Goal: Transaction & Acquisition: Purchase product/service

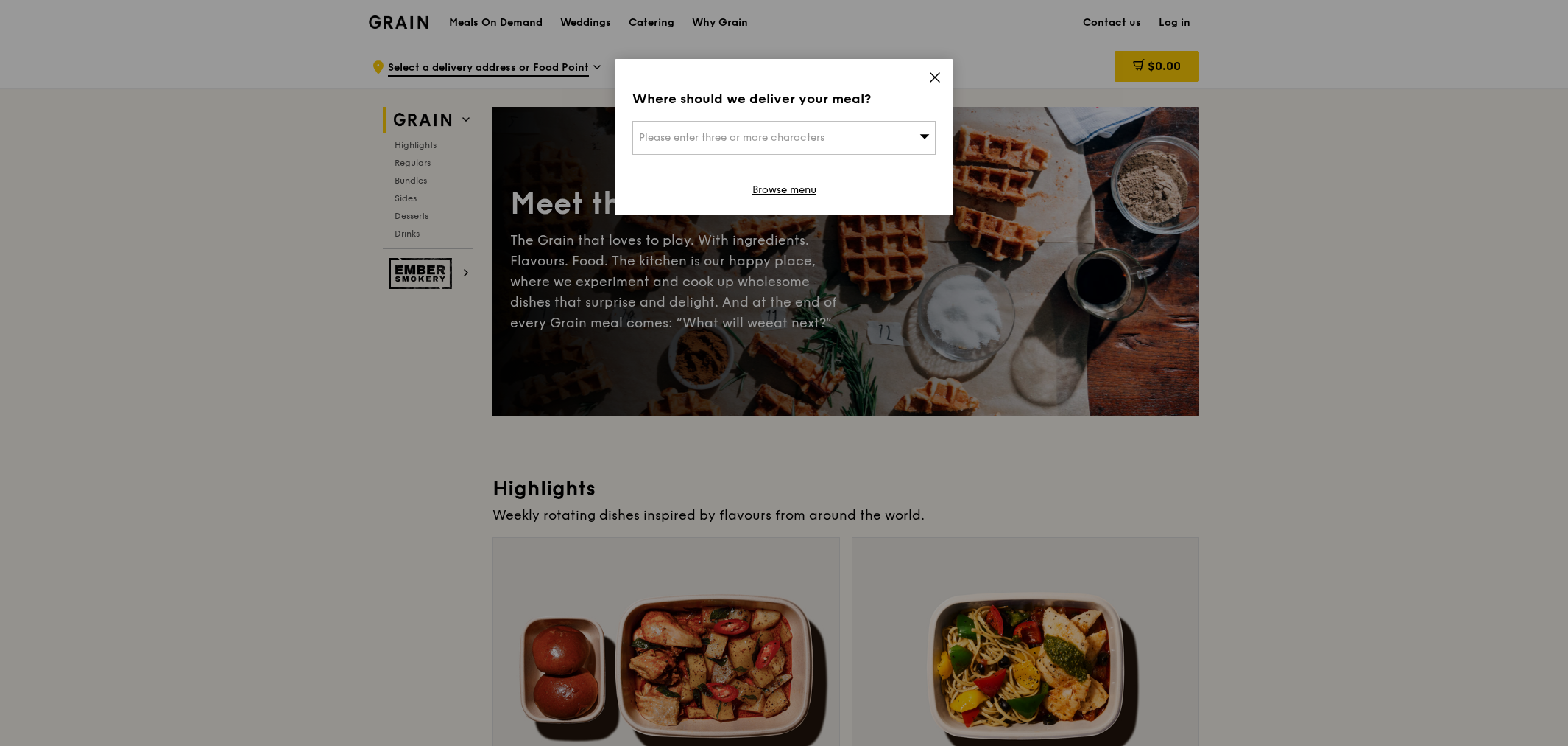
click at [923, 134] on icon at bounding box center [924, 136] width 11 height 11
click at [933, 78] on icon at bounding box center [935, 77] width 9 height 9
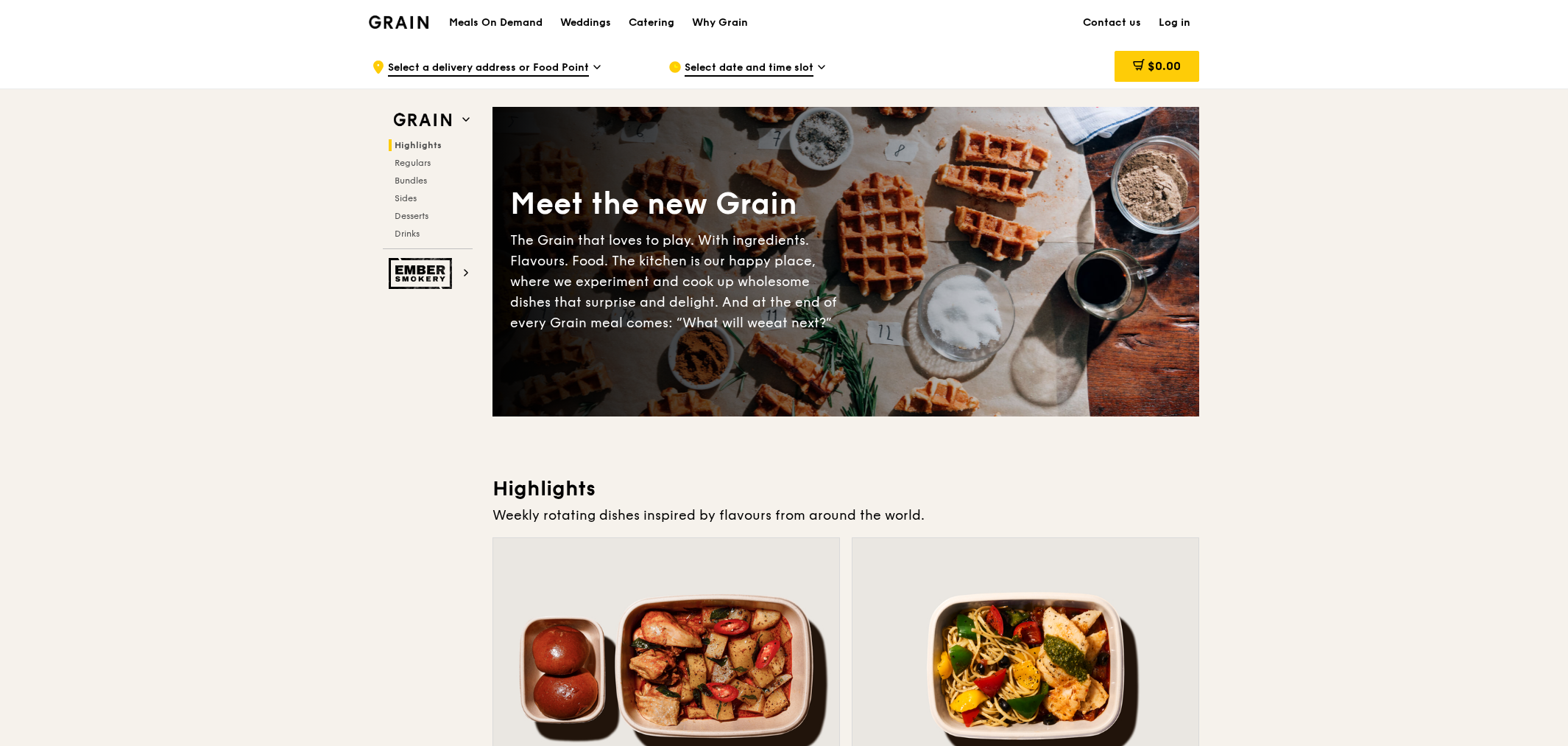
click at [594, 66] on icon at bounding box center [597, 66] width 6 height 3
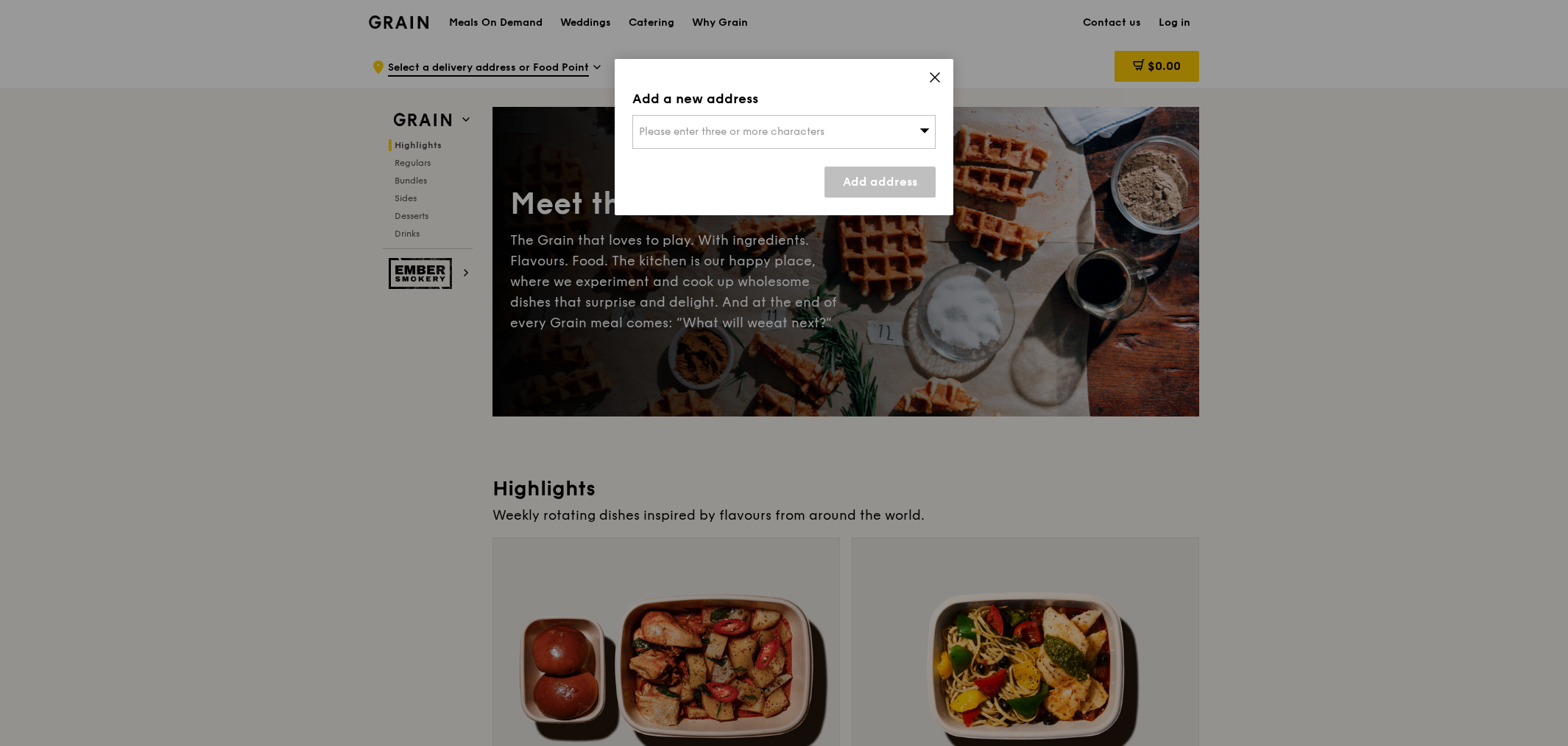
click at [751, 133] on span "Please enter three or more characters" at bounding box center [731, 131] width 185 height 12
type input "2"
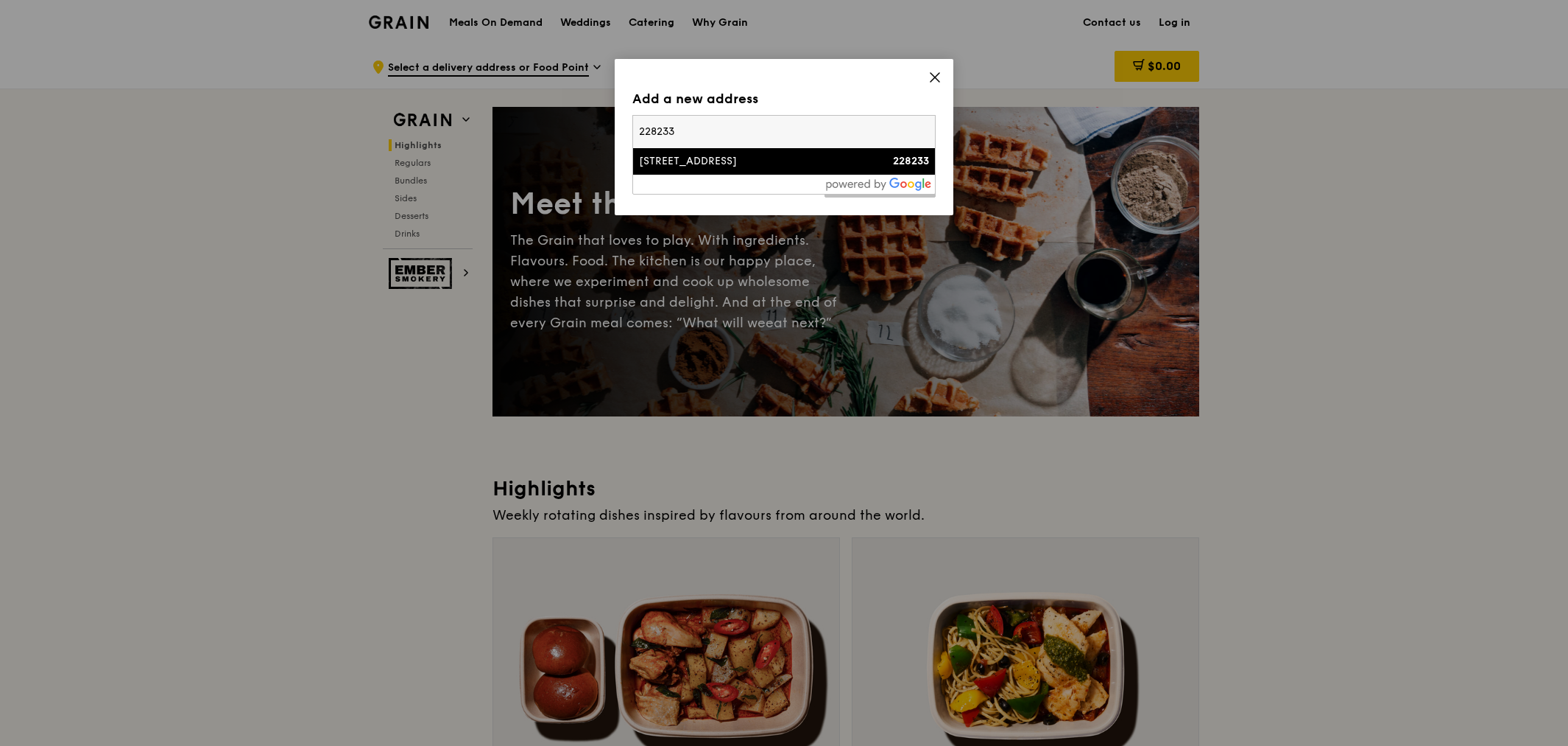
type input "228233"
click at [685, 156] on div "[STREET_ADDRESS]" at bounding box center [747, 161] width 218 height 14
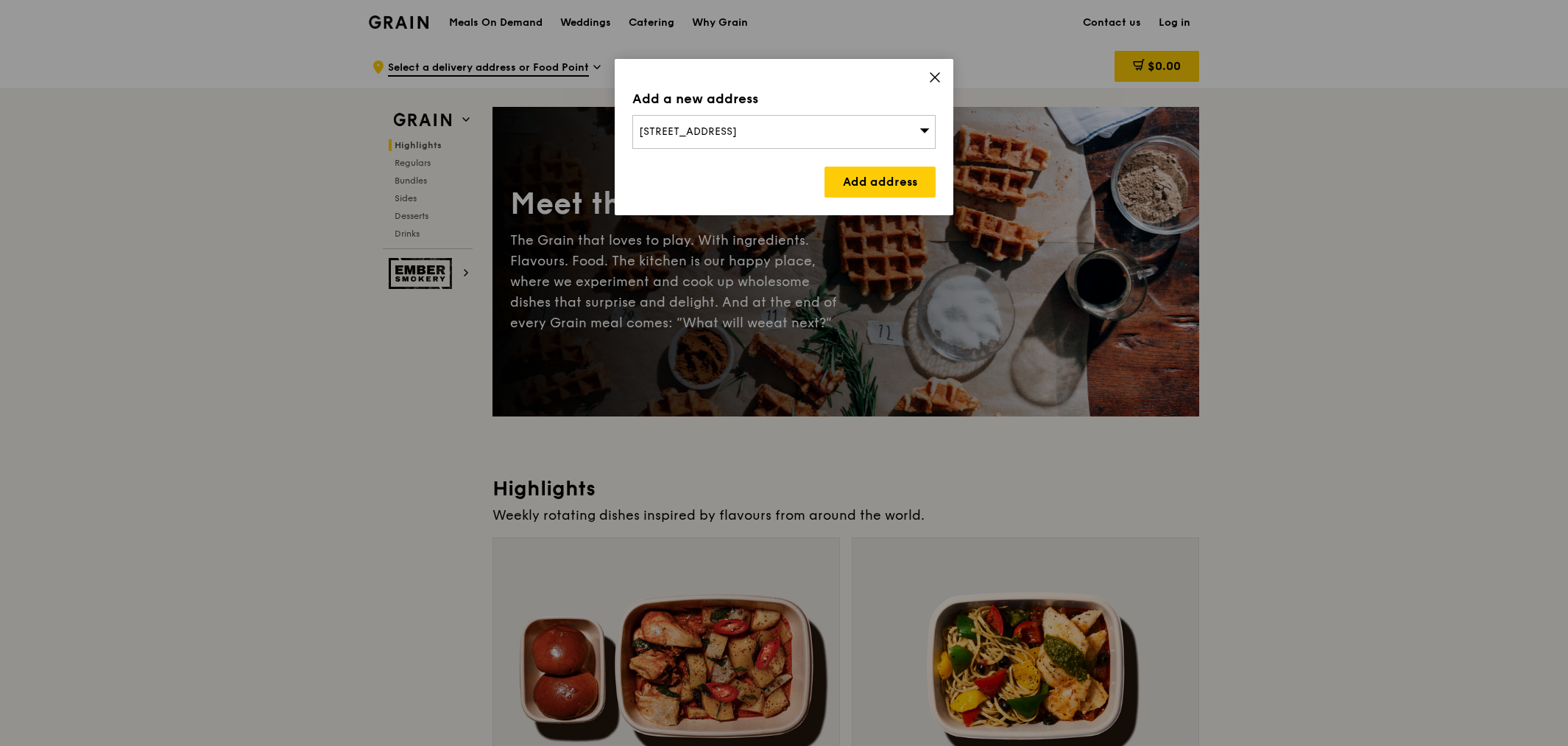
click at [884, 175] on link "Add address" at bounding box center [880, 182] width 111 height 31
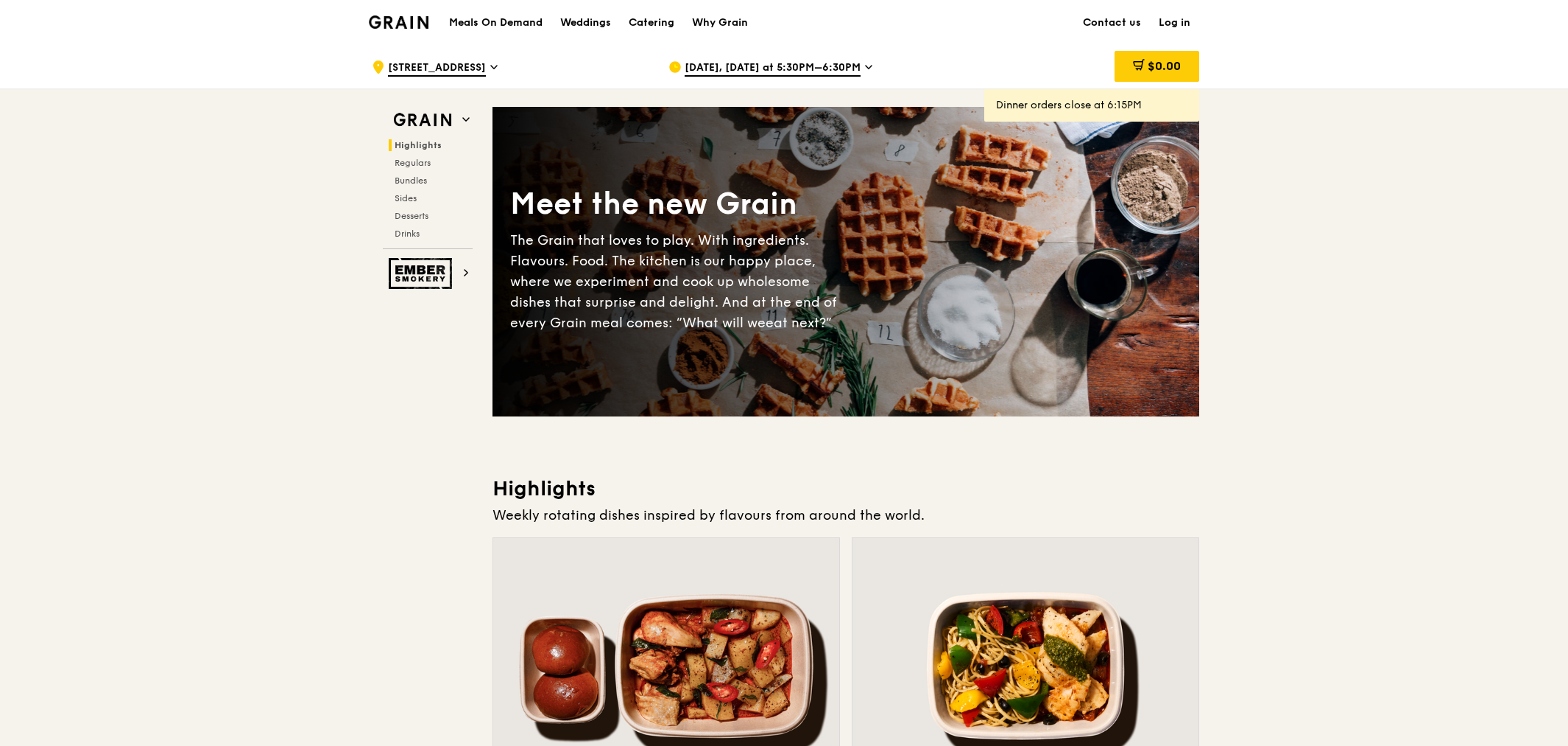
click at [866, 66] on icon at bounding box center [870, 67] width 8 height 13
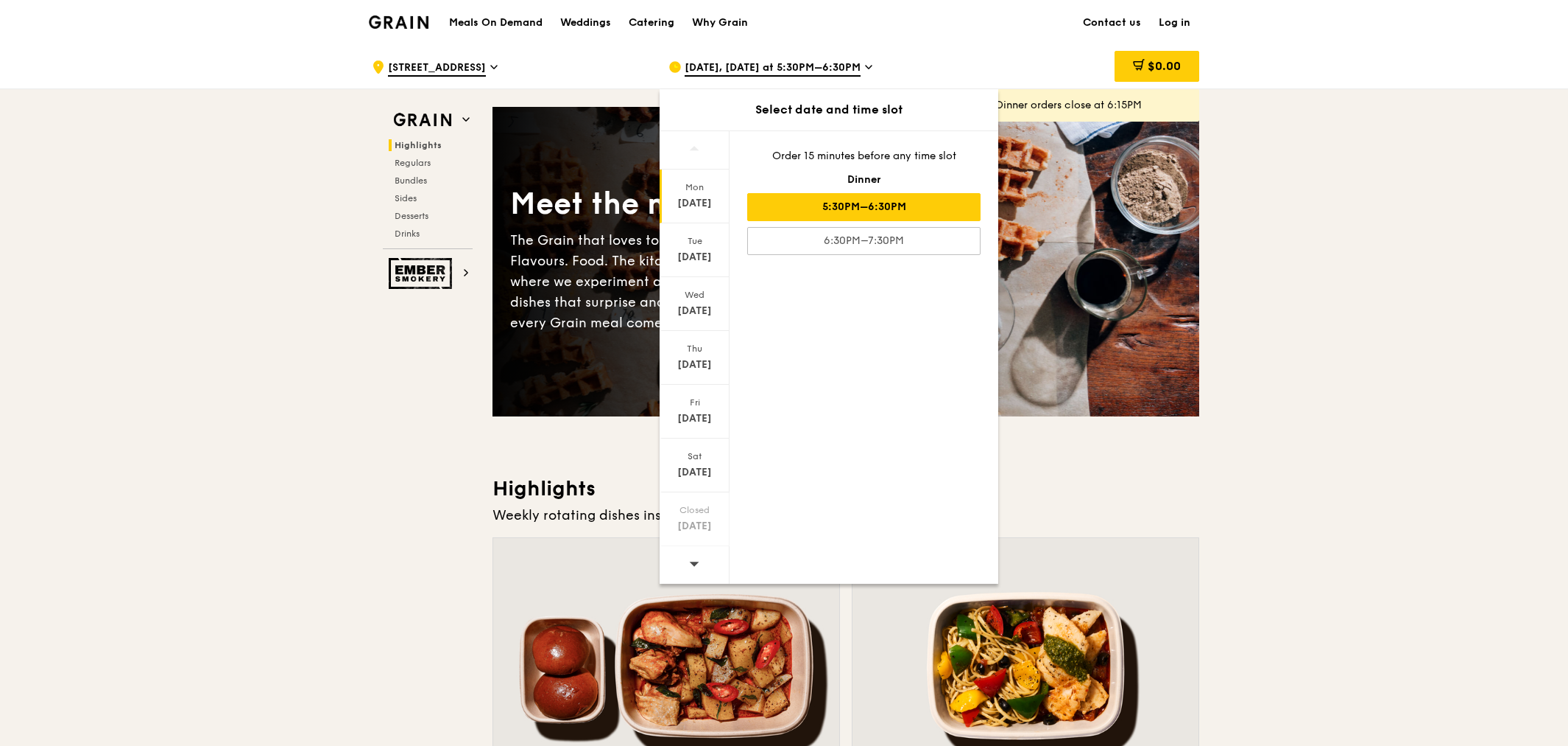
click at [705, 250] on div "[DATE]" at bounding box center [695, 257] width 65 height 14
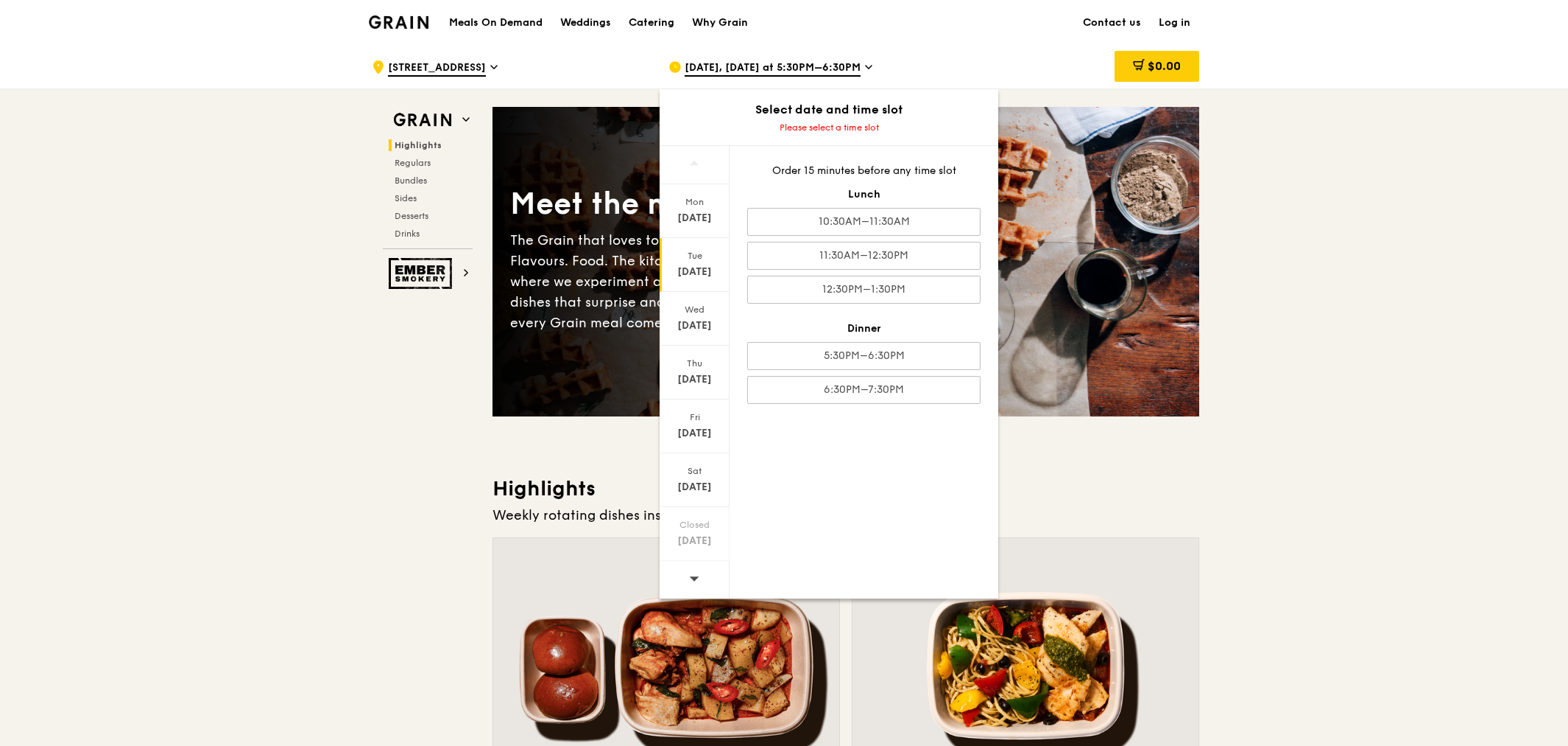
click at [889, 223] on div "10:30AM–11:30AM" at bounding box center [864, 221] width 233 height 28
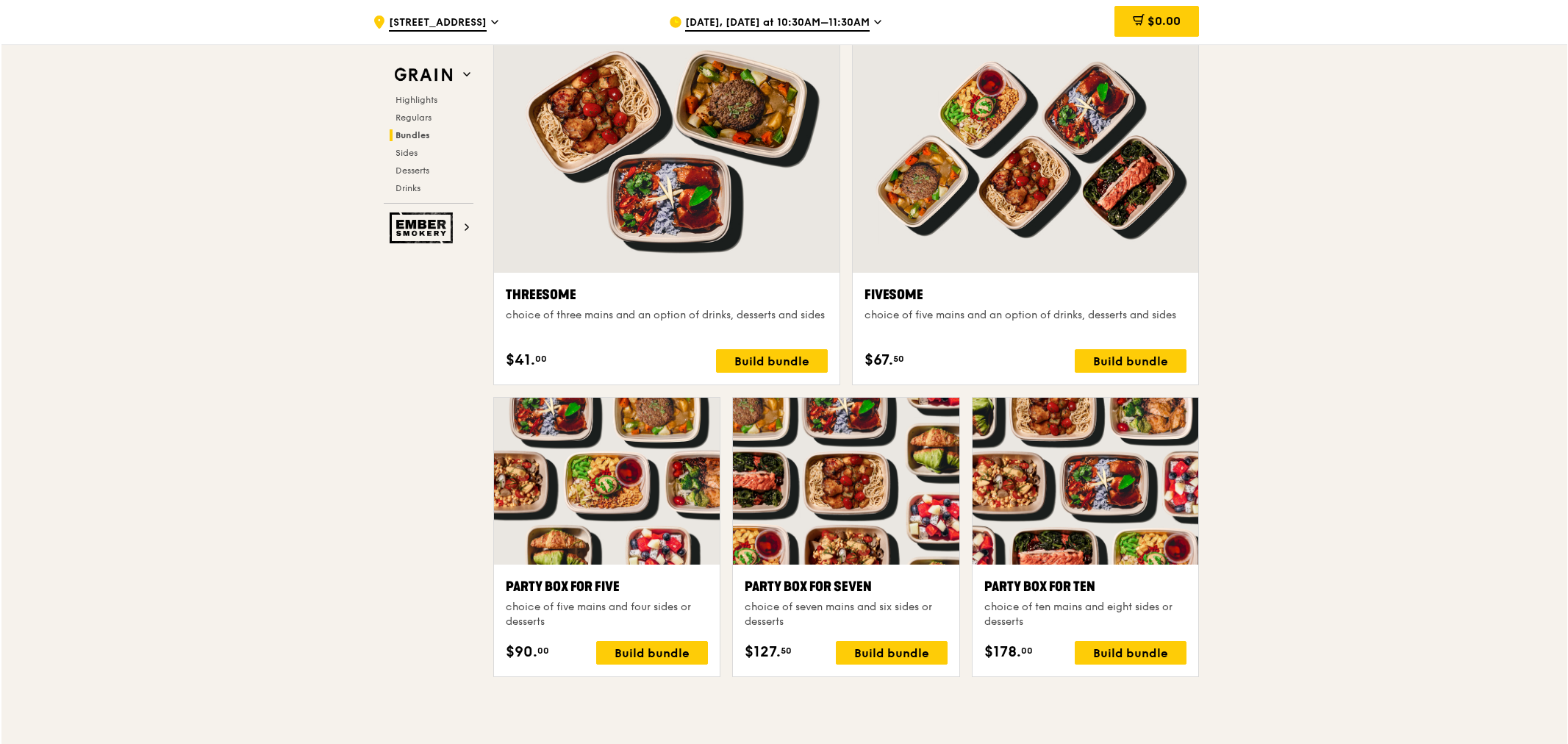
scroll to position [2857, 0]
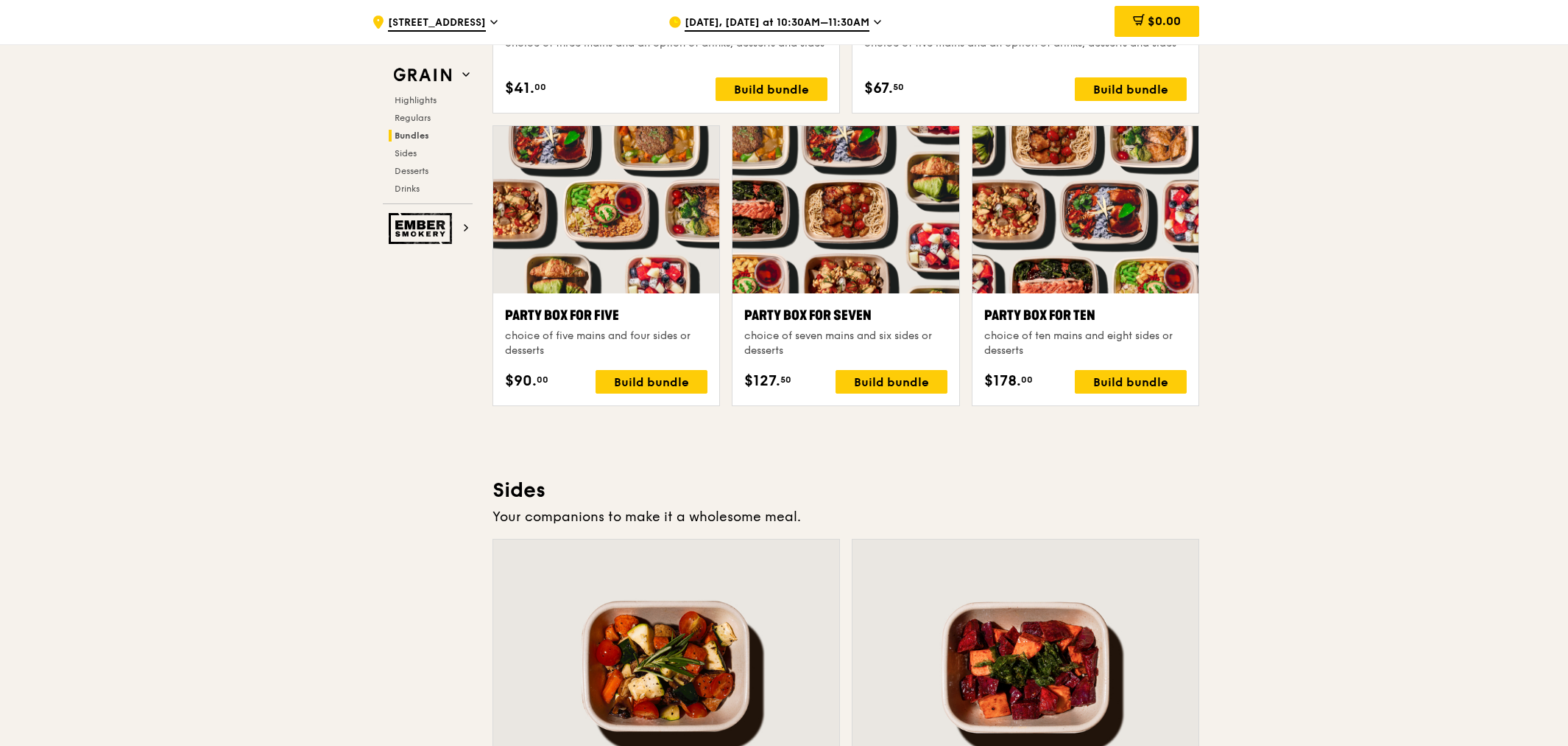
click at [1105, 381] on div "Build bundle" at bounding box center [1131, 382] width 111 height 24
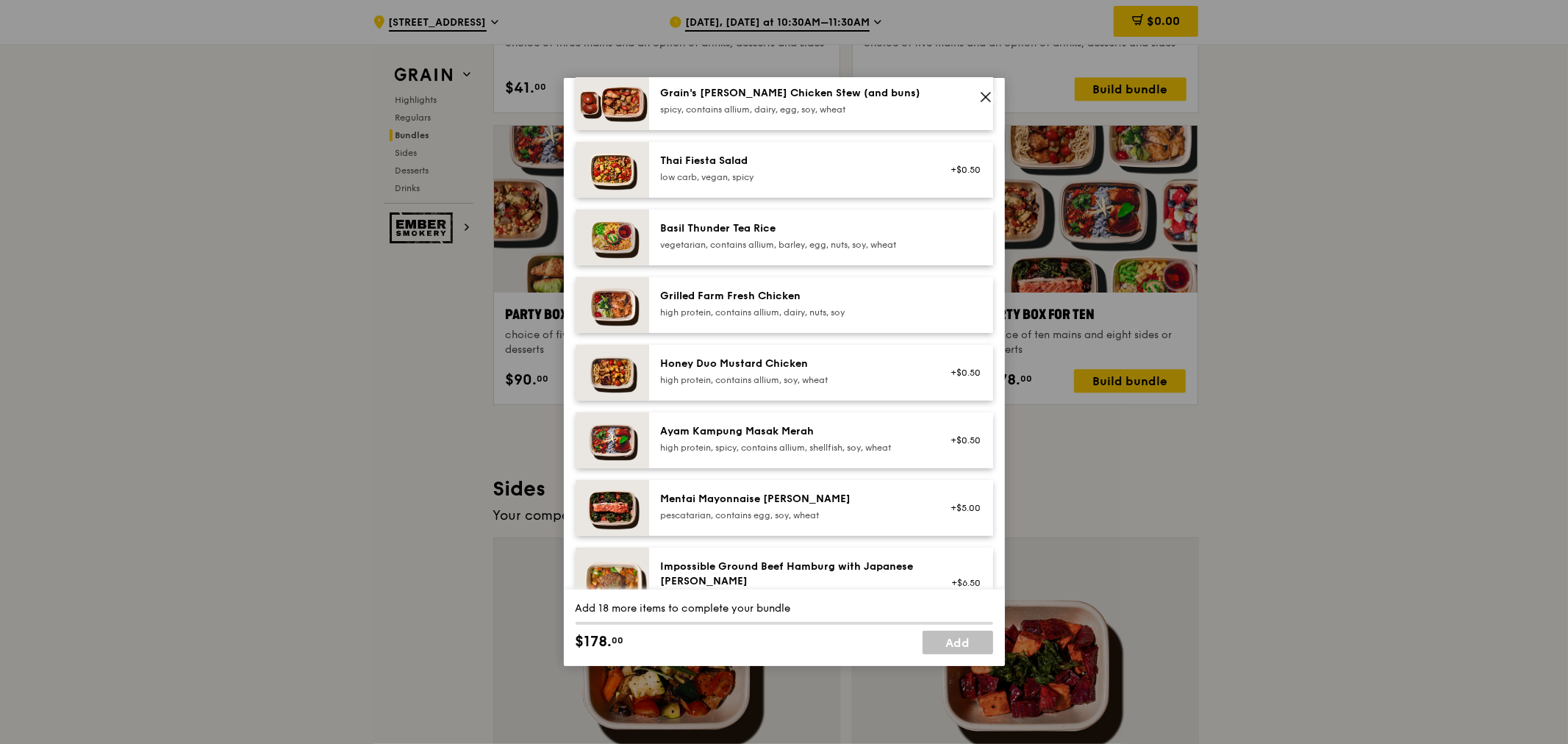
scroll to position [0, 0]
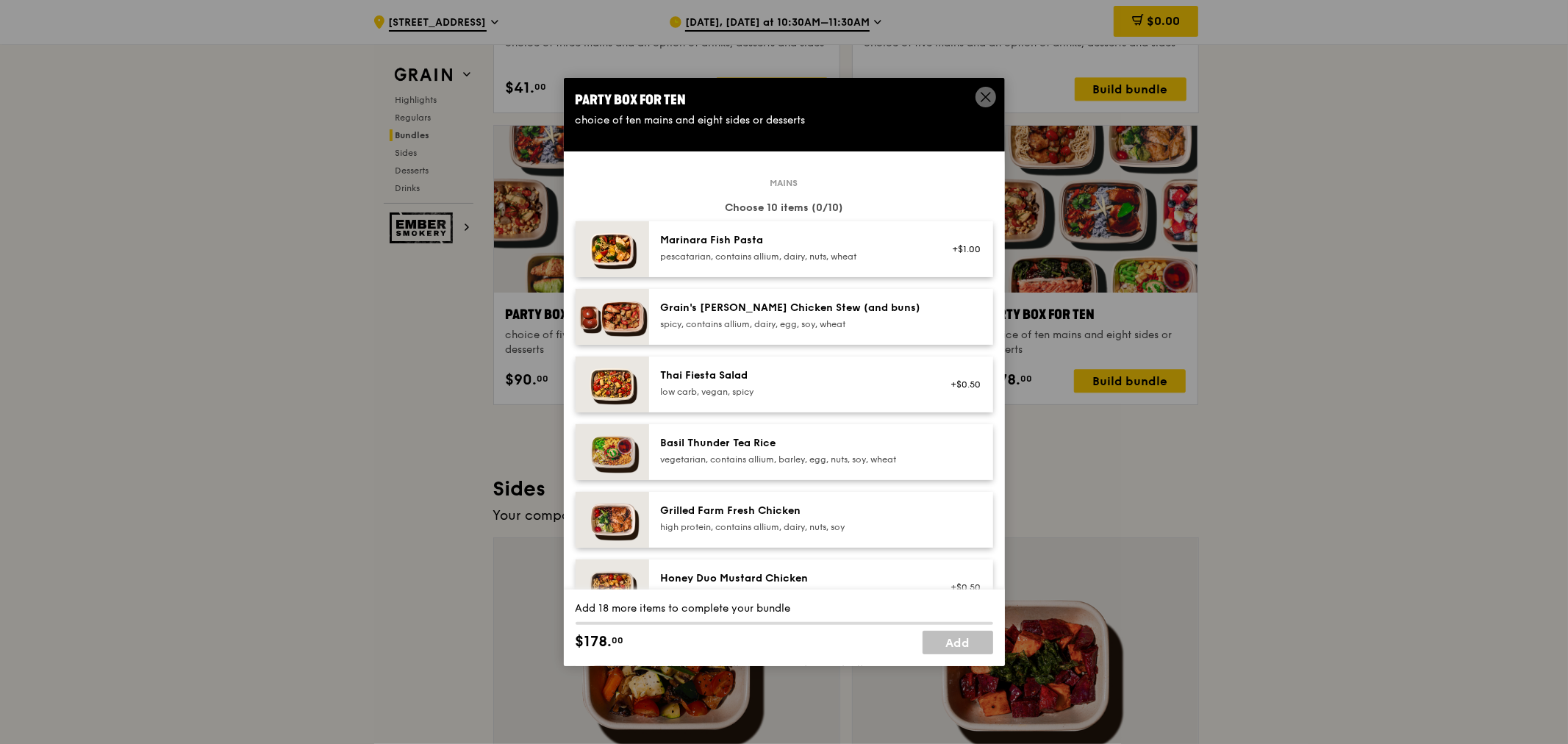
click at [988, 96] on icon at bounding box center [986, 97] width 13 height 13
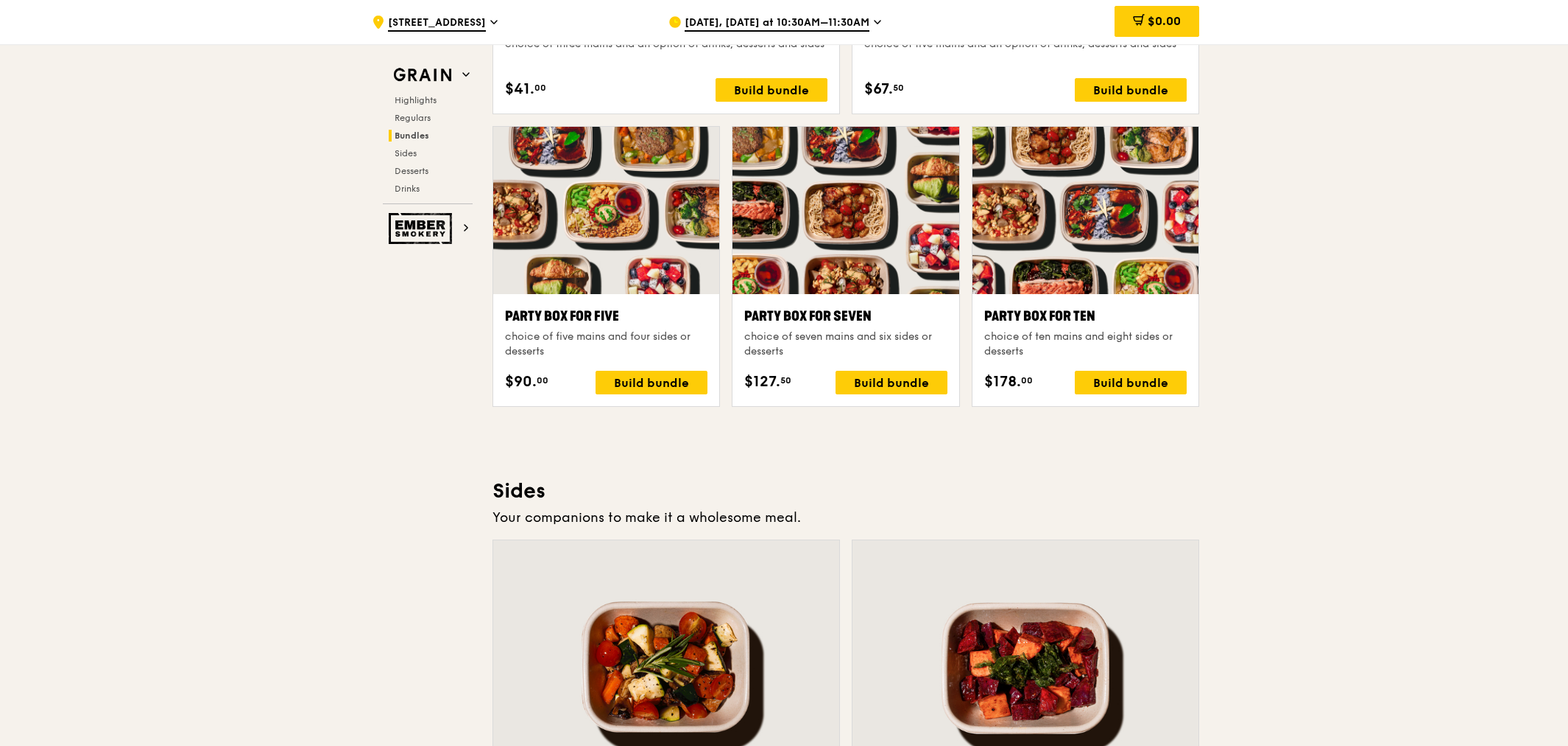
scroll to position [2727, 0]
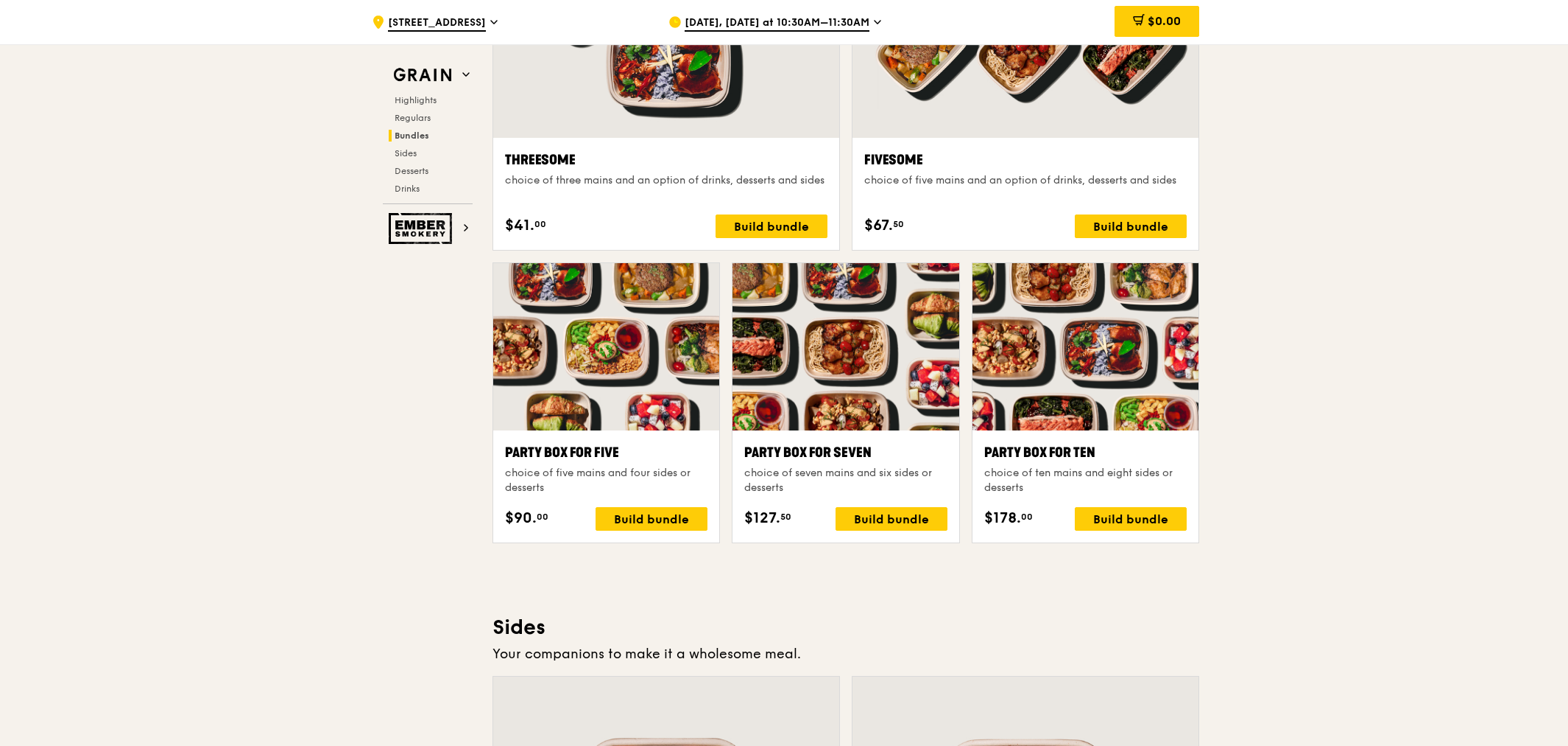
click at [421, 235] on img at bounding box center [423, 228] width 68 height 31
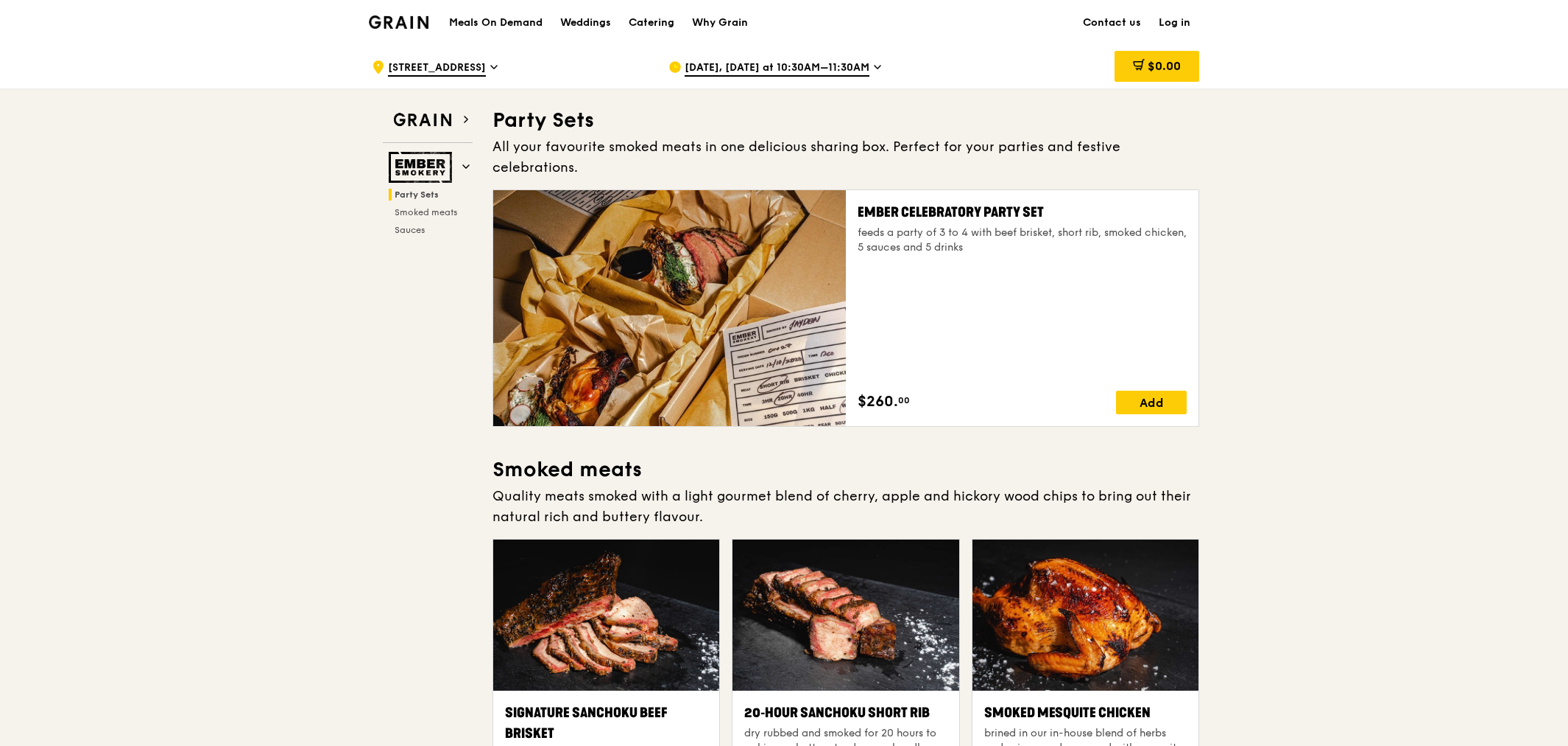
click at [407, 120] on img at bounding box center [423, 120] width 68 height 27
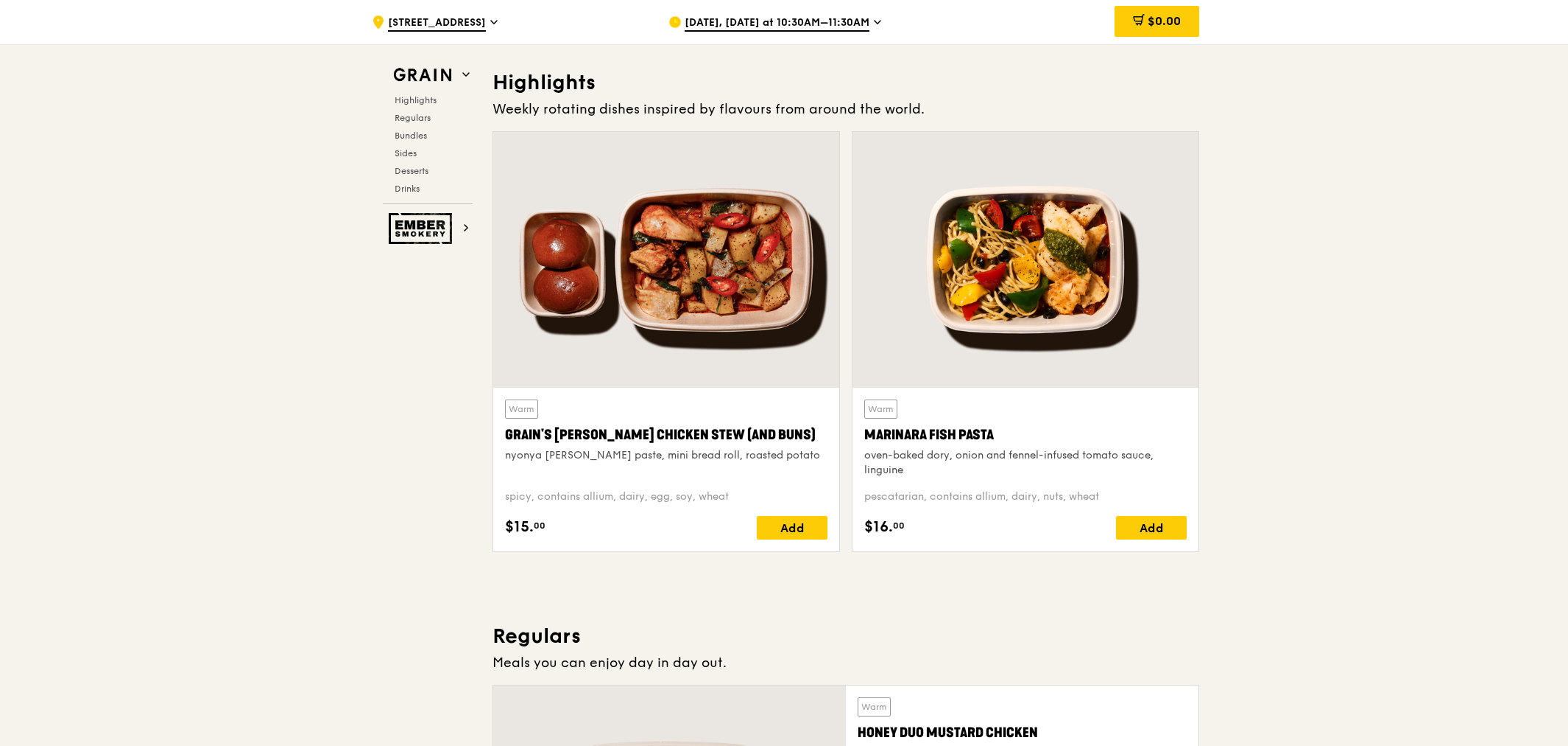
scroll to position [415, 0]
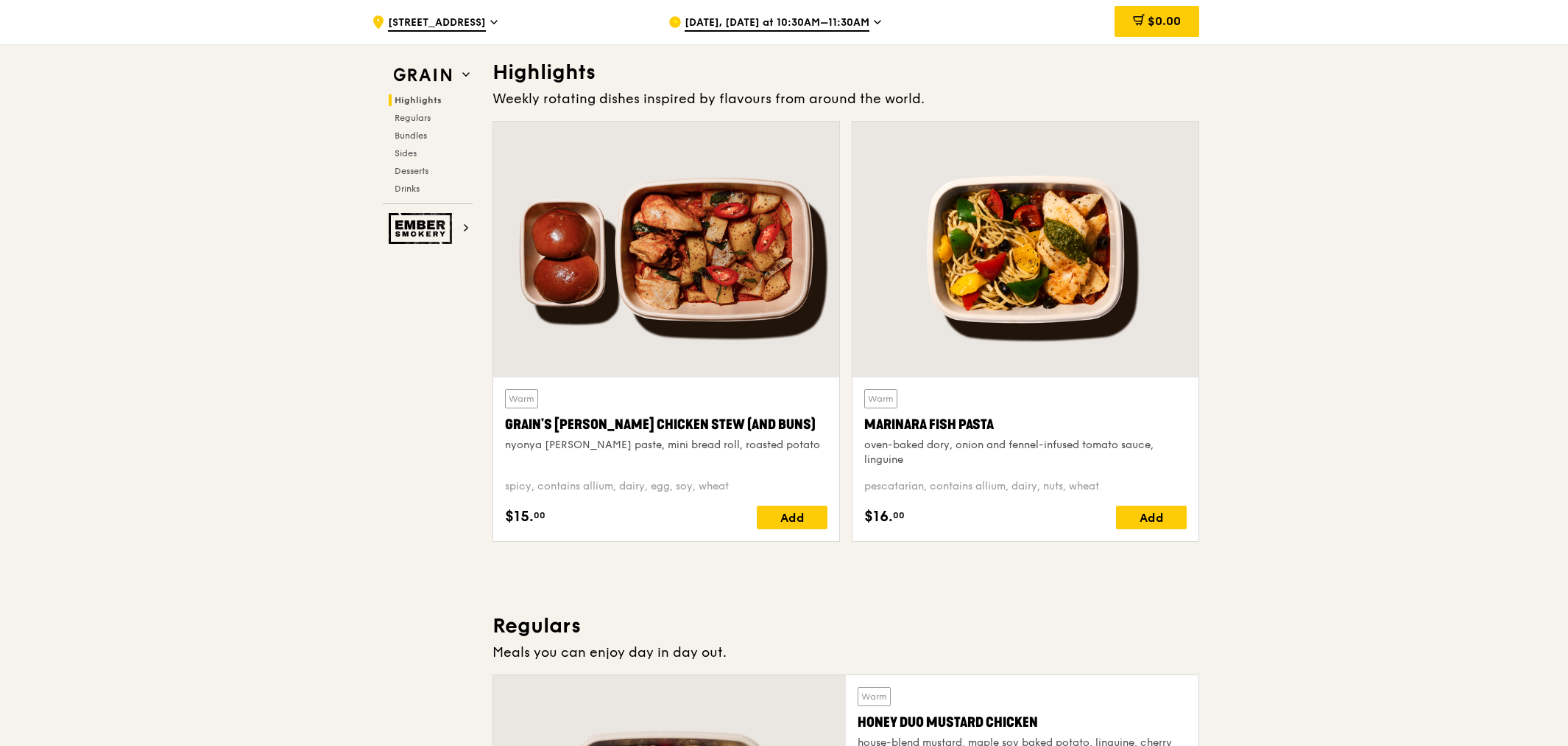
click at [423, 119] on span "Regulars" at bounding box center [413, 117] width 37 height 11
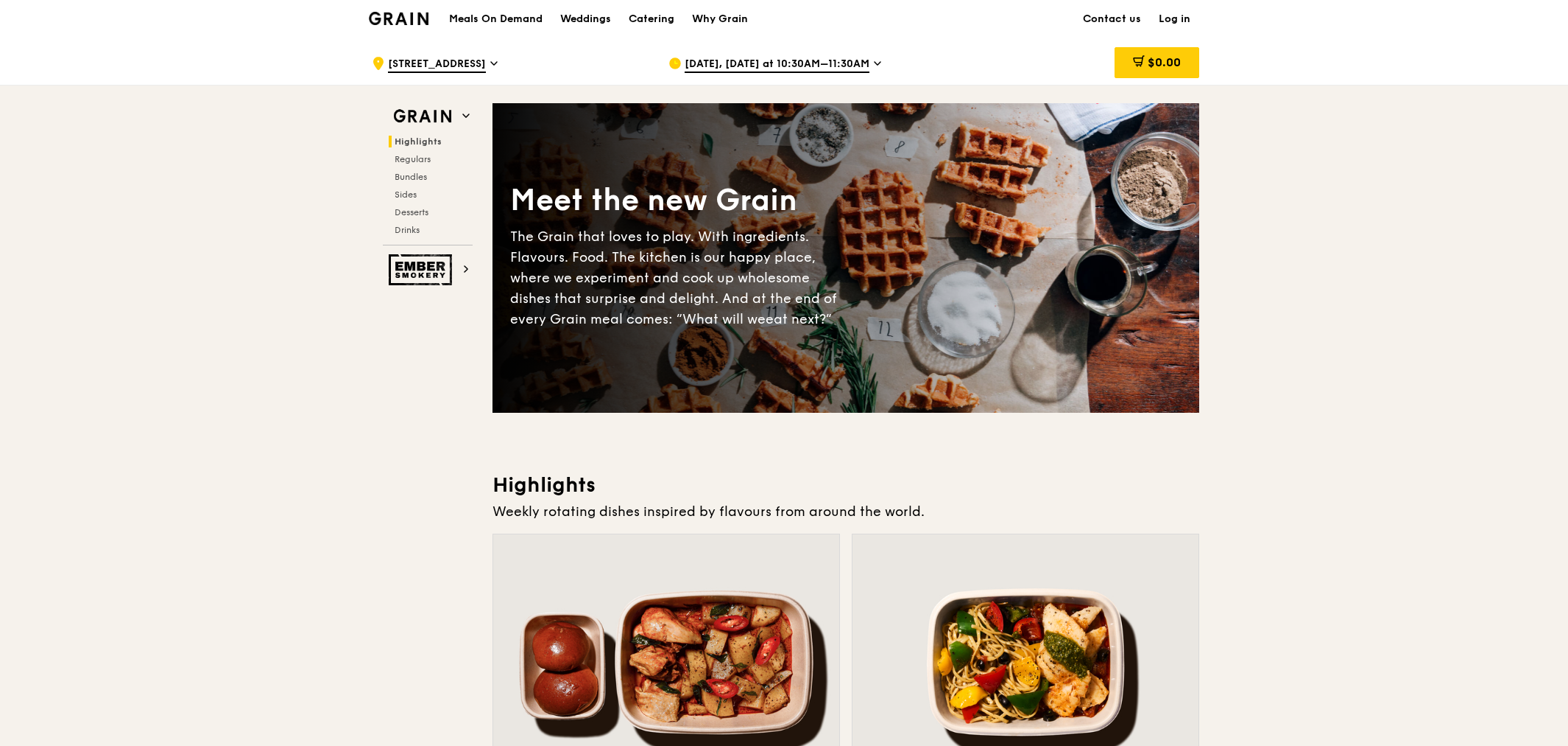
scroll to position [0, 0]
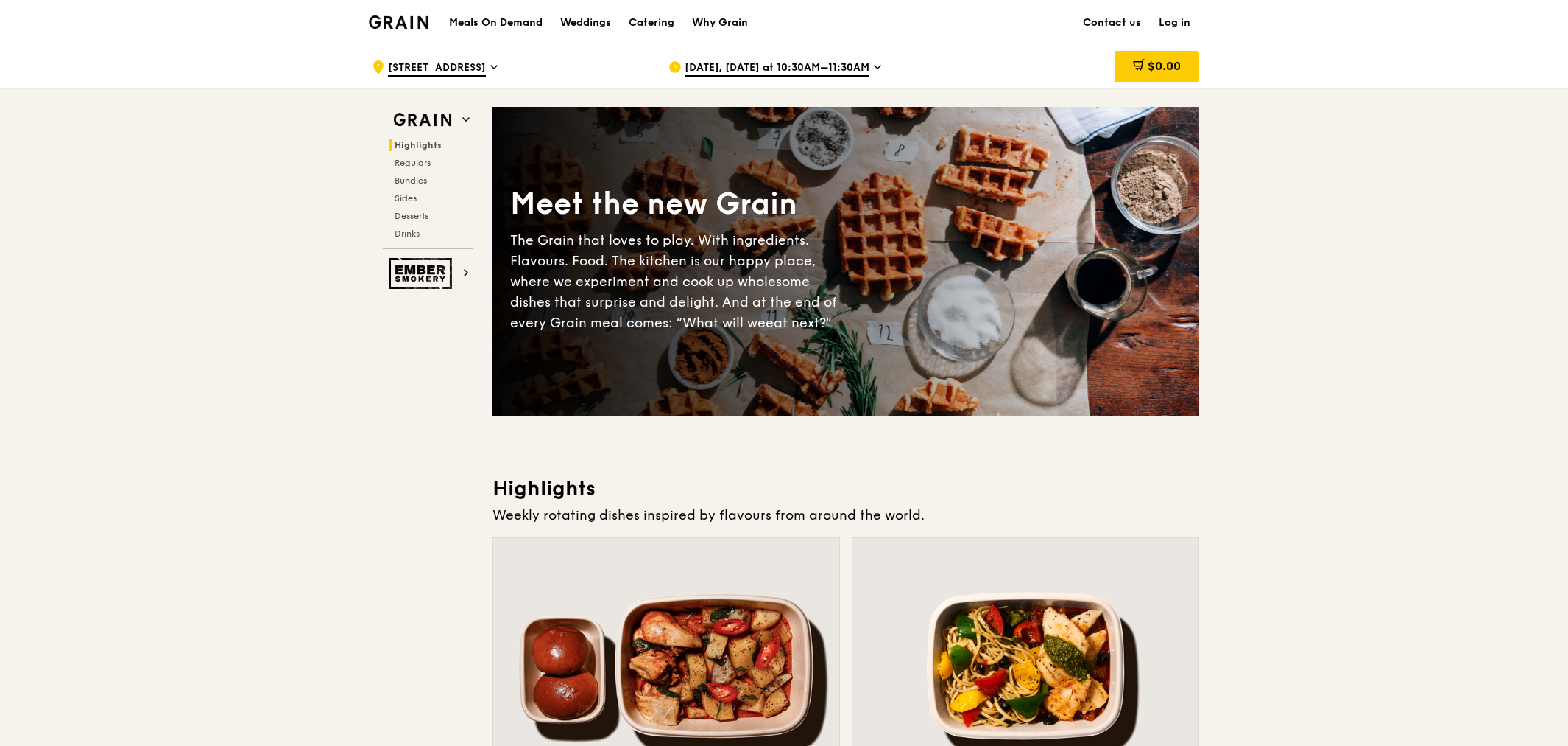
click at [502, 16] on h1 "Meals On Demand" at bounding box center [496, 22] width 93 height 14
click at [418, 182] on span "Bundles" at bounding box center [411, 180] width 33 height 11
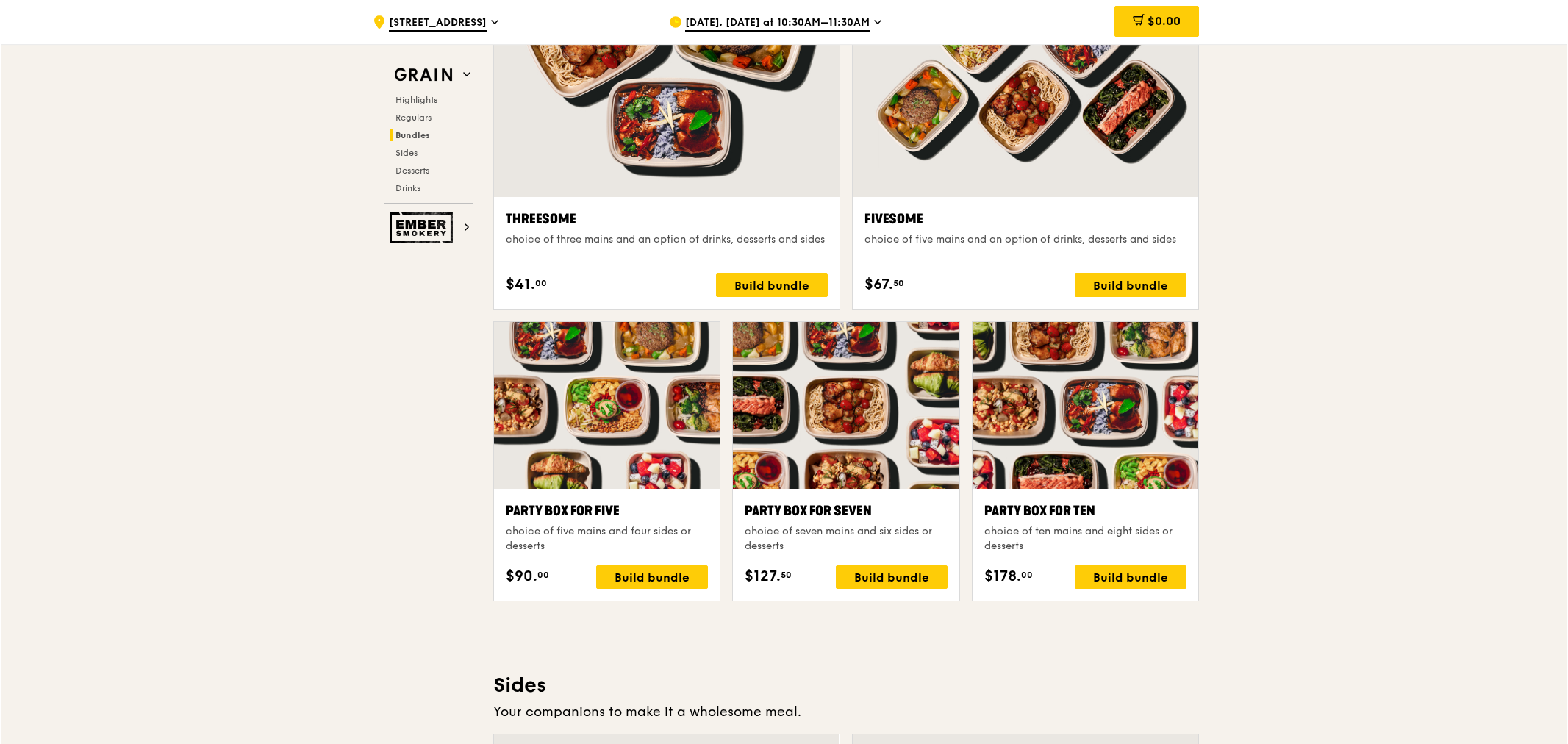
scroll to position [2662, 0]
click at [894, 574] on div "Build bundle" at bounding box center [890, 576] width 111 height 24
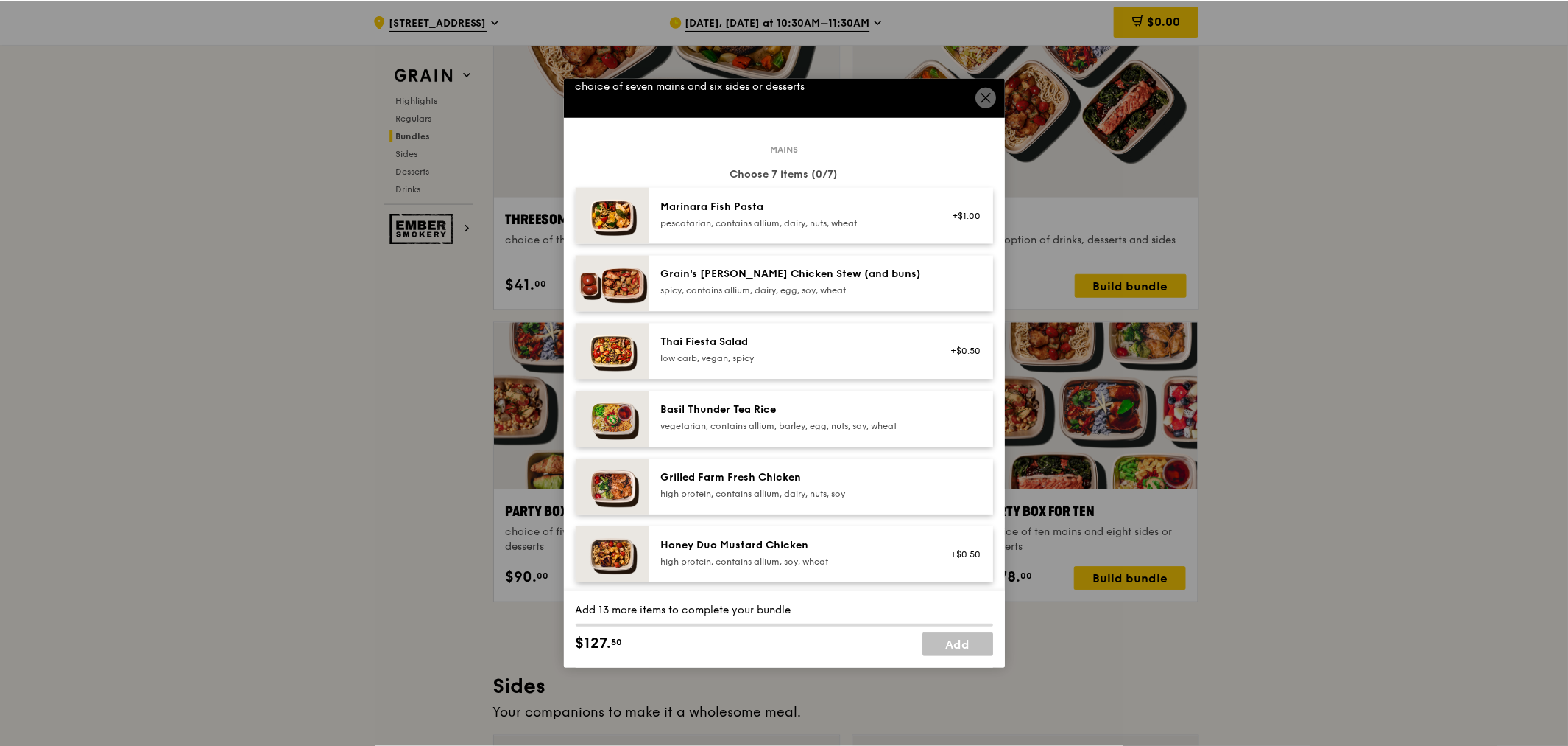
scroll to position [0, 0]
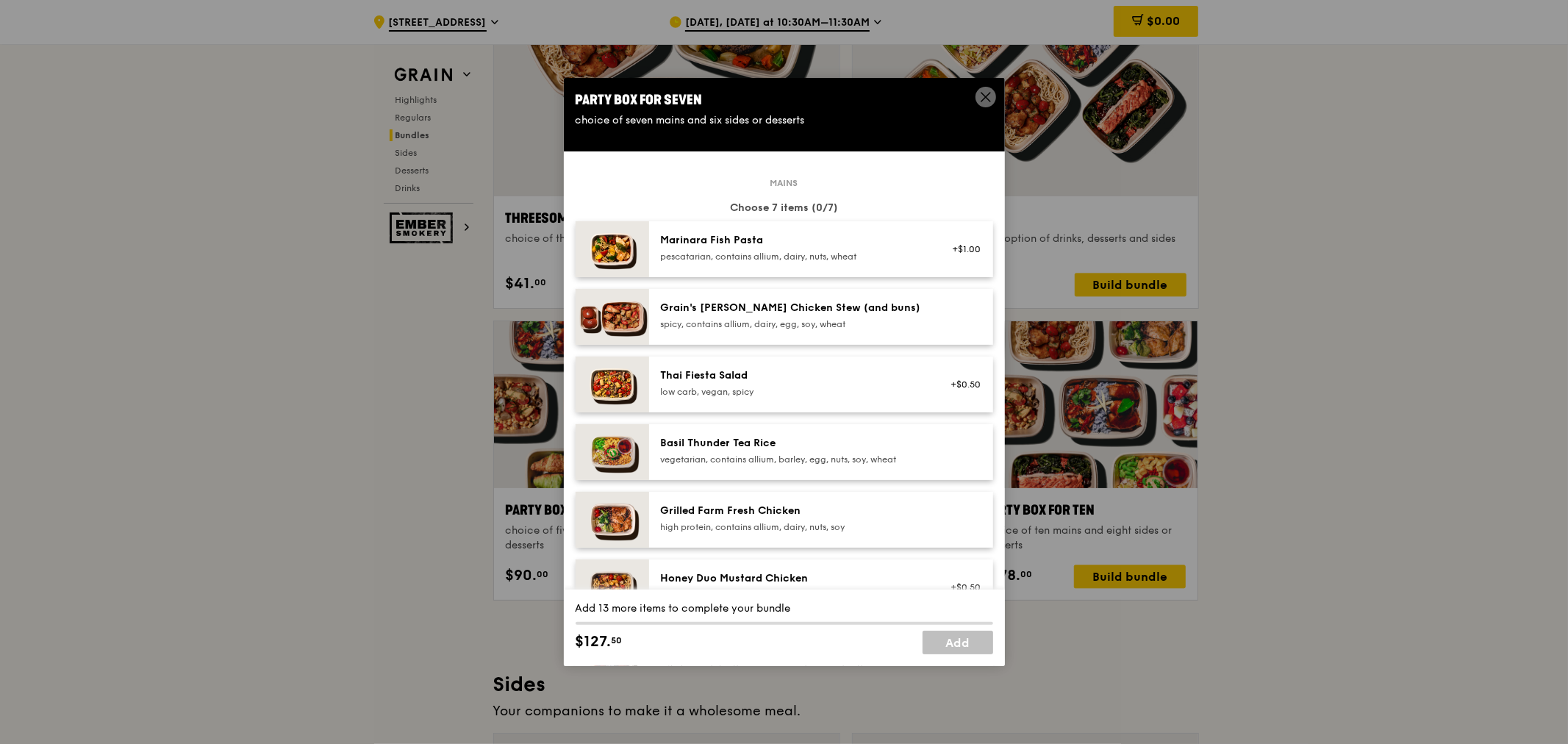
click at [985, 96] on icon at bounding box center [985, 97] width 9 height 9
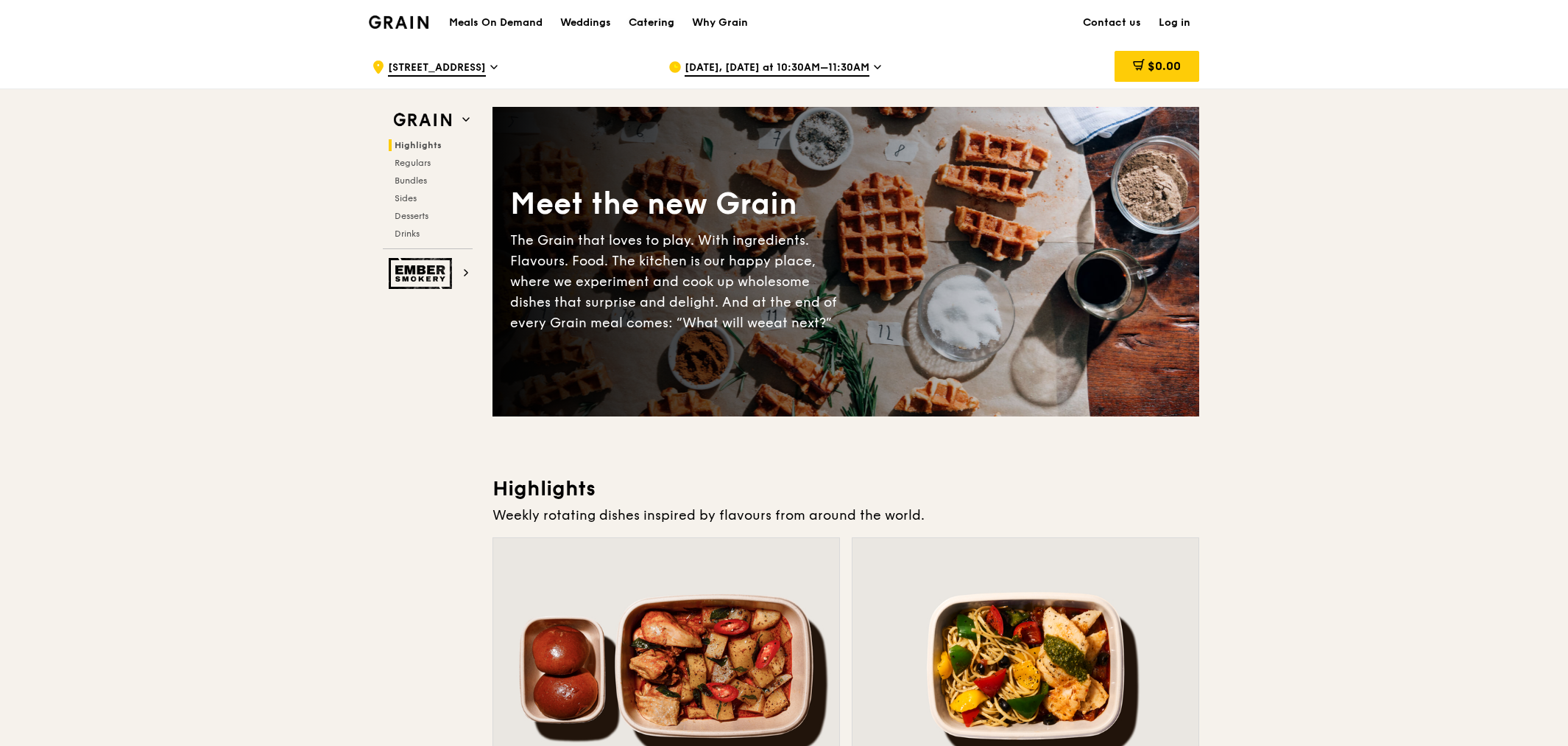
click at [645, 20] on div "Catering" at bounding box center [652, 23] width 46 height 44
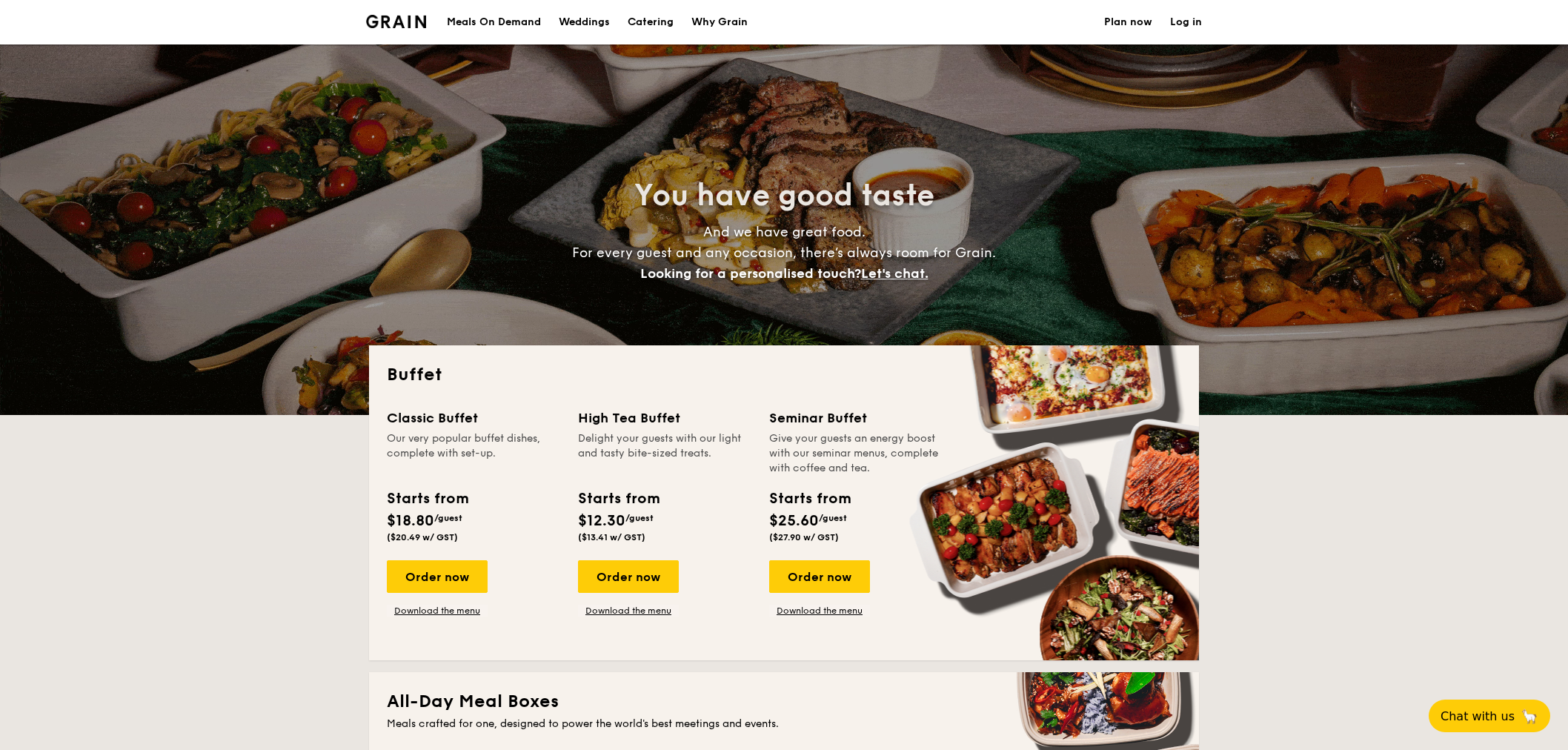
select select
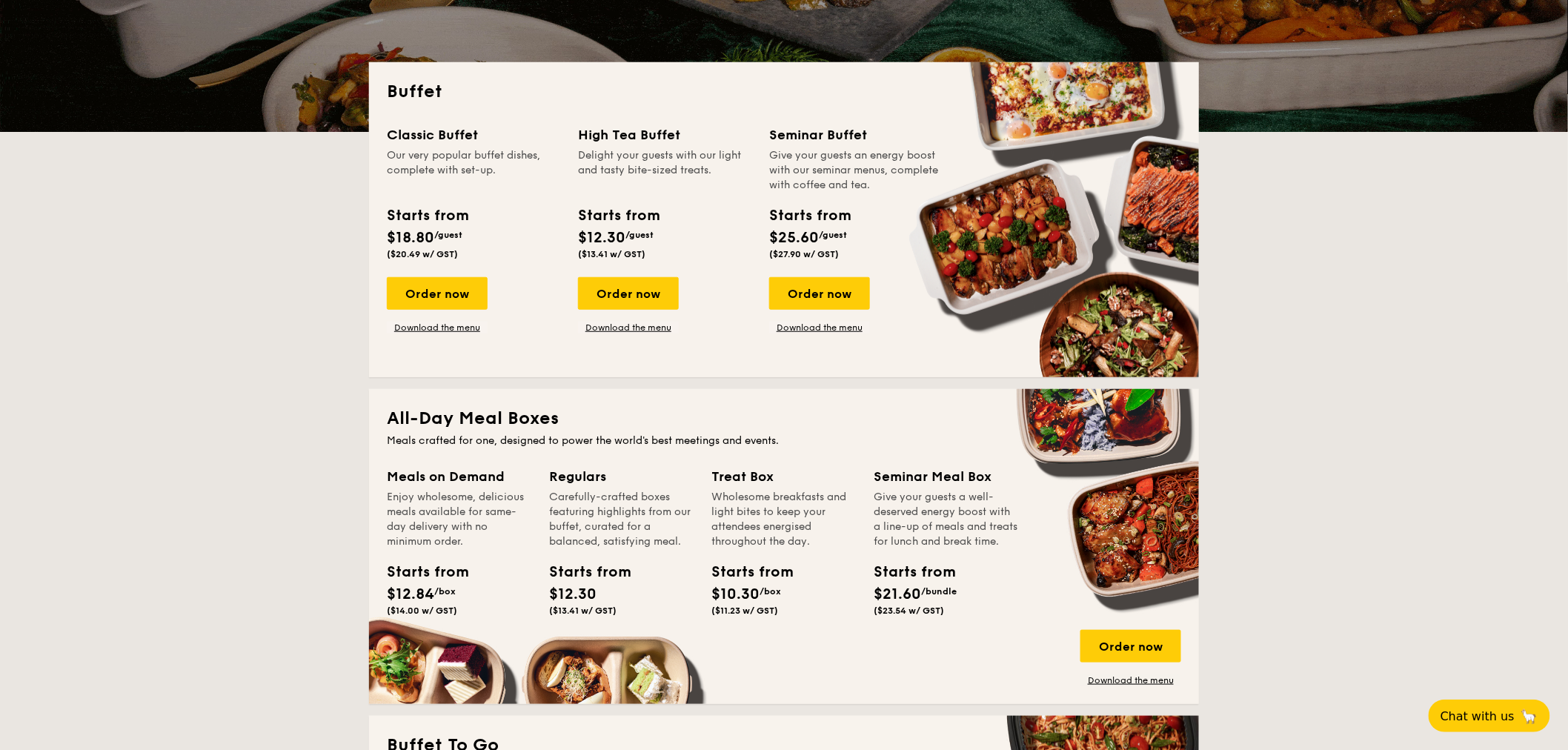
scroll to position [549, 0]
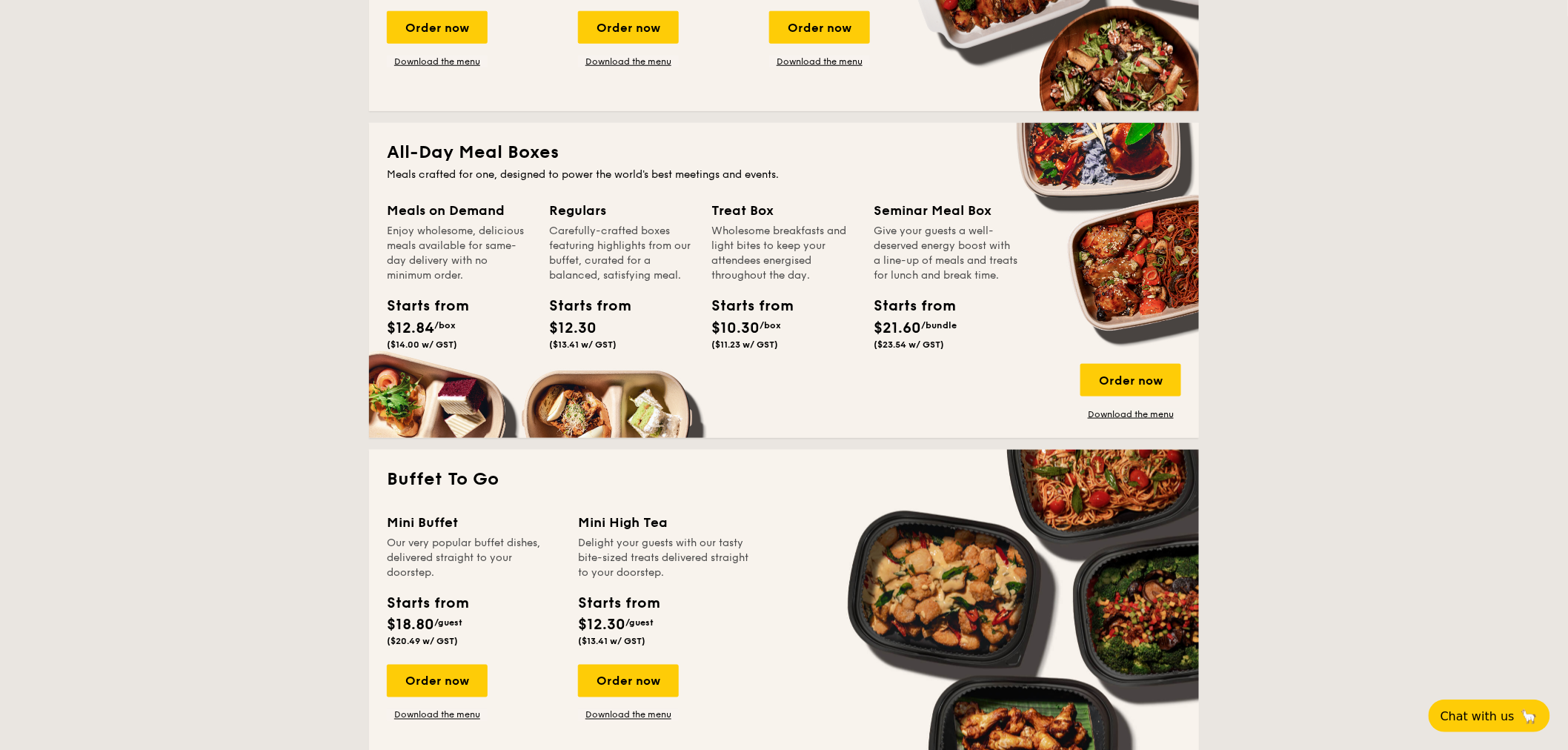
click at [1146, 411] on link "Download the menu" at bounding box center [1130, 414] width 101 height 12
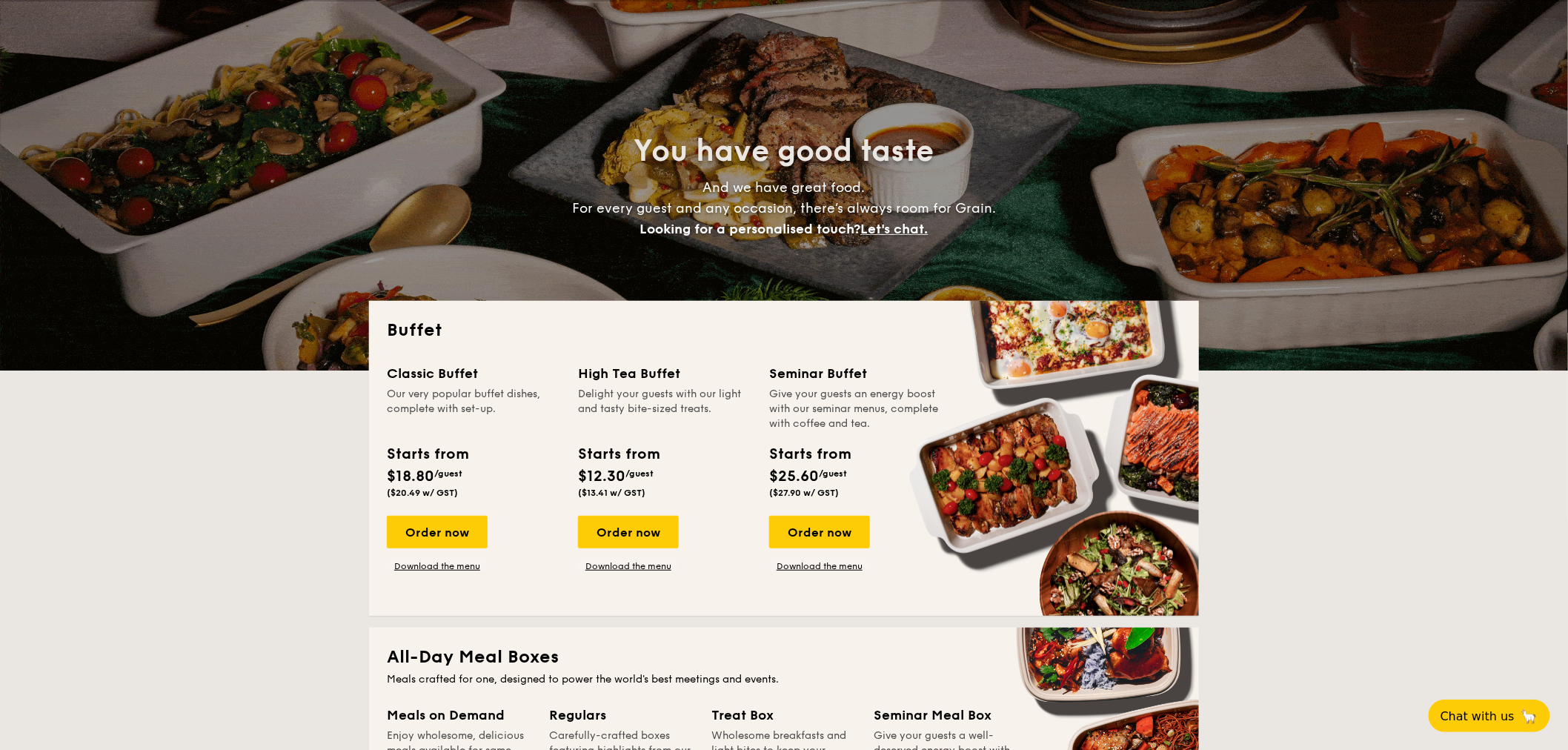
scroll to position [0, 0]
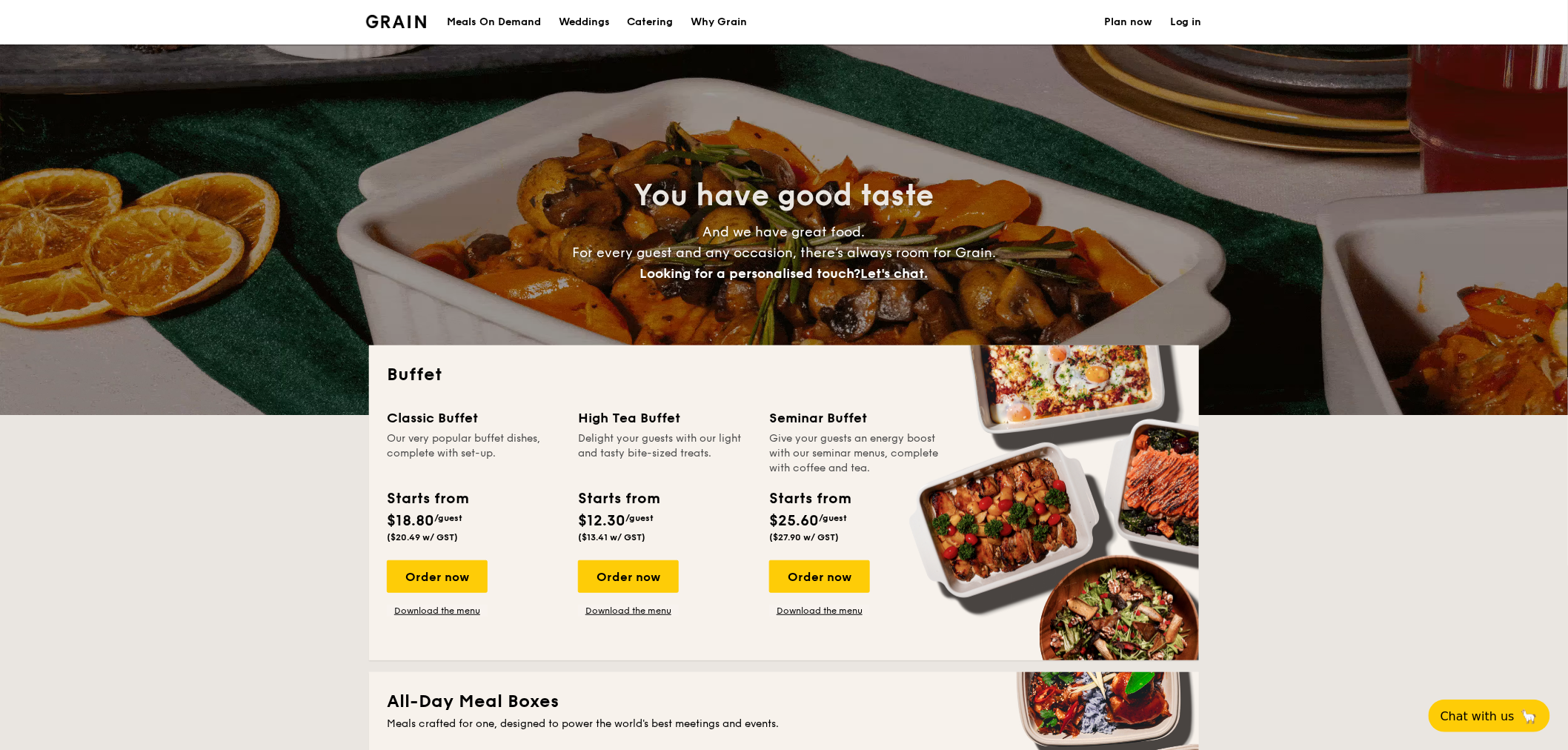
click at [508, 15] on div "Meals On Demand" at bounding box center [493, 22] width 94 height 44
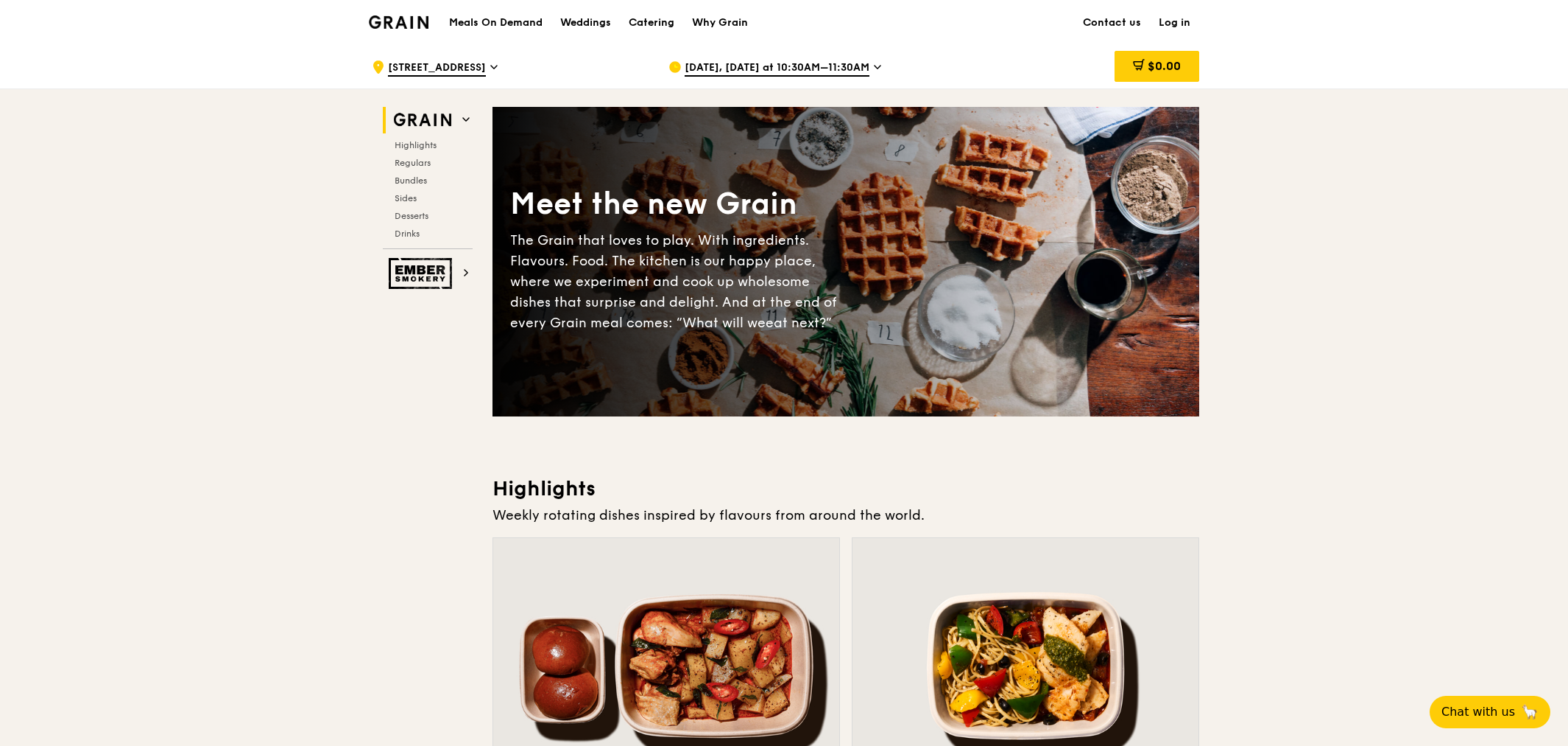
click at [908, 68] on div "[DATE], [DATE] at 10:30AM–11:30AM" at bounding box center [805, 67] width 273 height 44
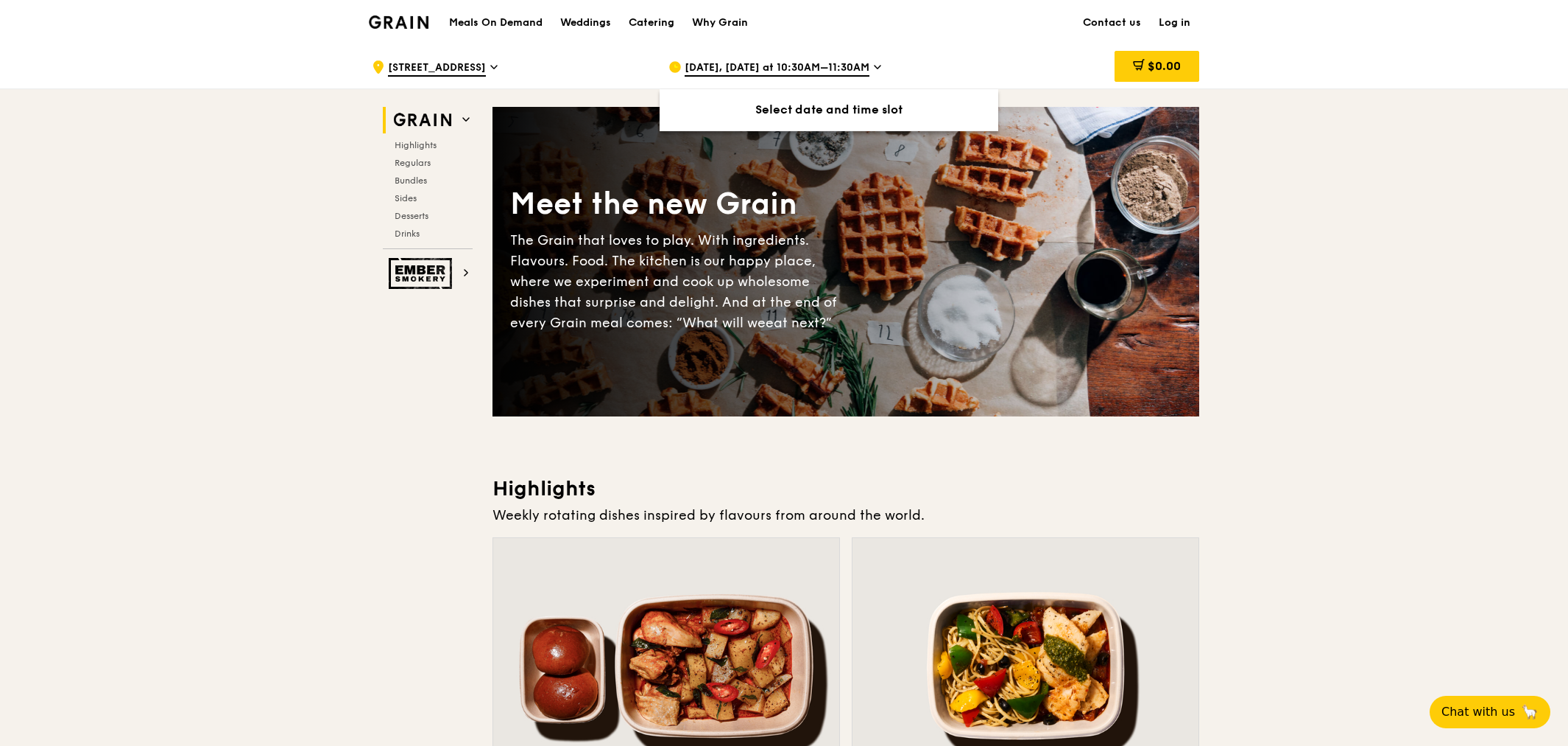
click at [881, 68] on icon at bounding box center [877, 66] width 6 height 3
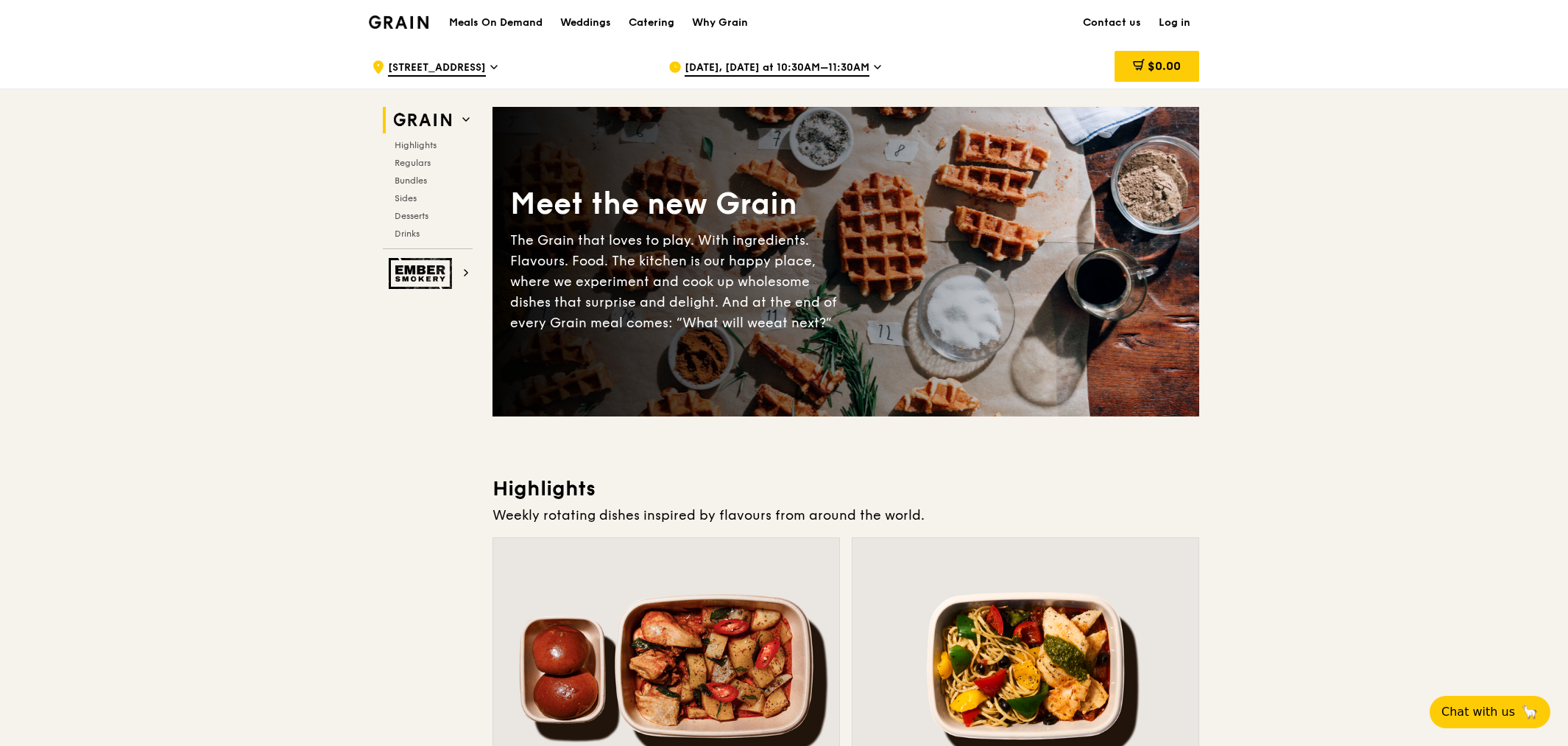
click at [881, 68] on icon at bounding box center [877, 66] width 6 height 3
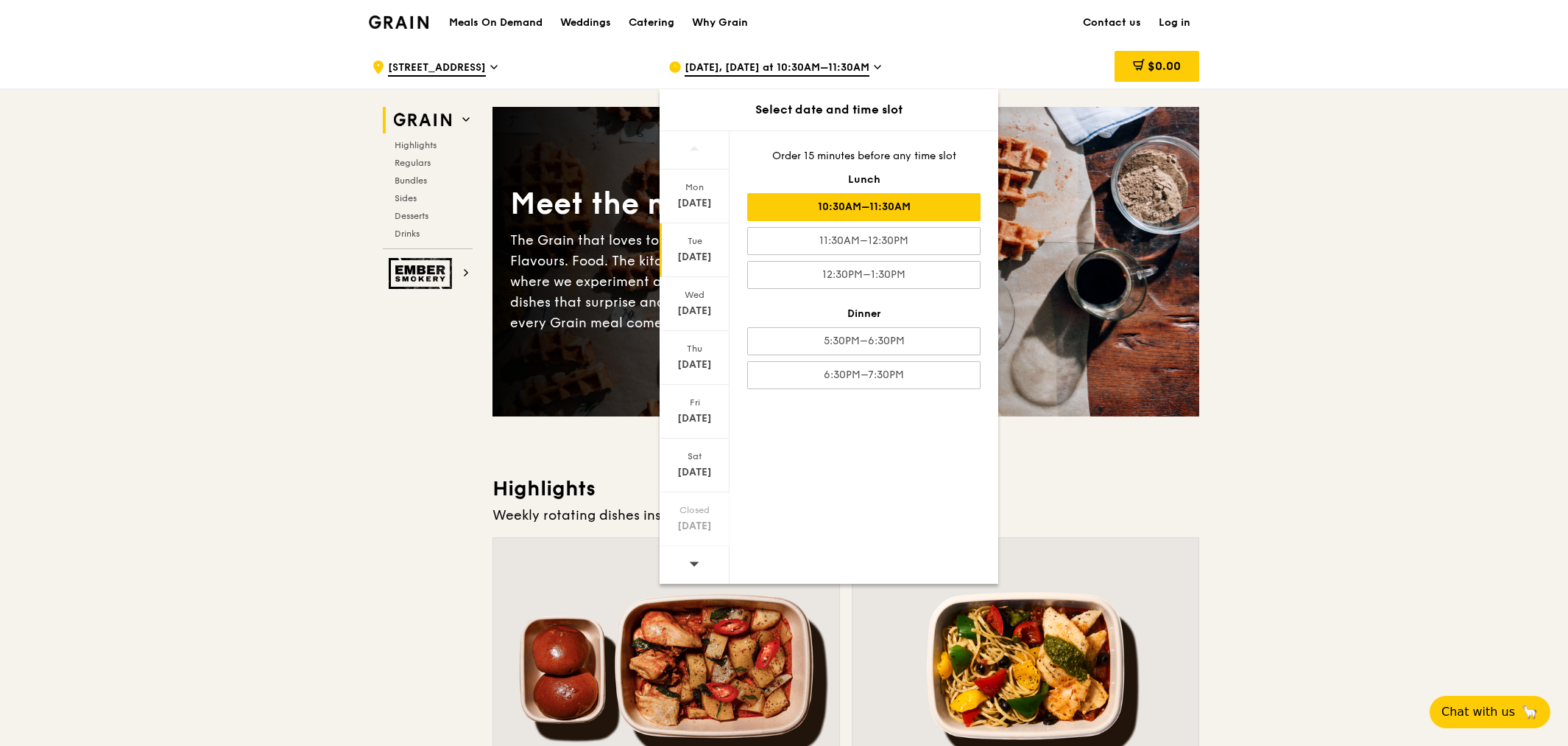
click at [881, 68] on icon at bounding box center [877, 66] width 6 height 3
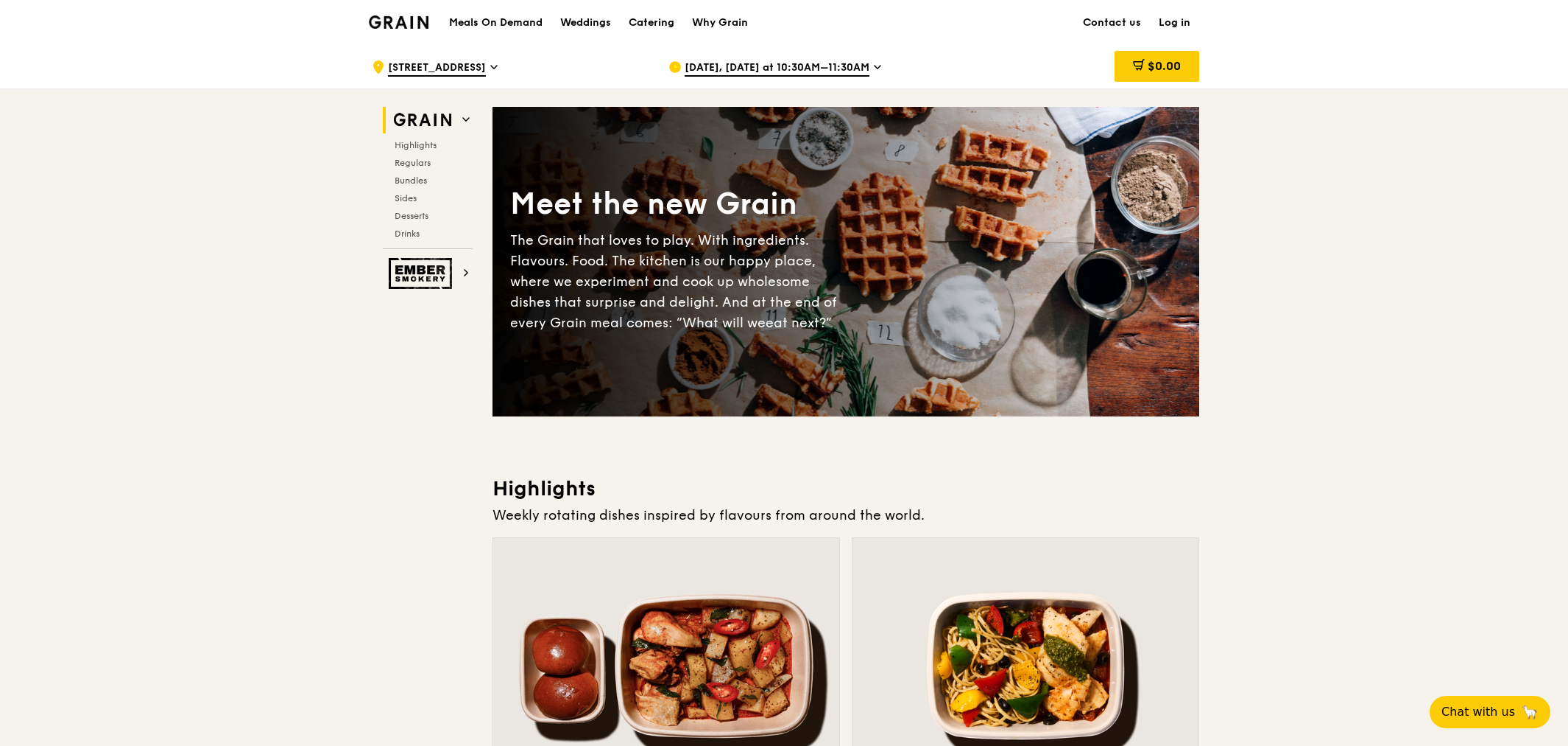
click at [881, 67] on icon at bounding box center [877, 66] width 6 height 3
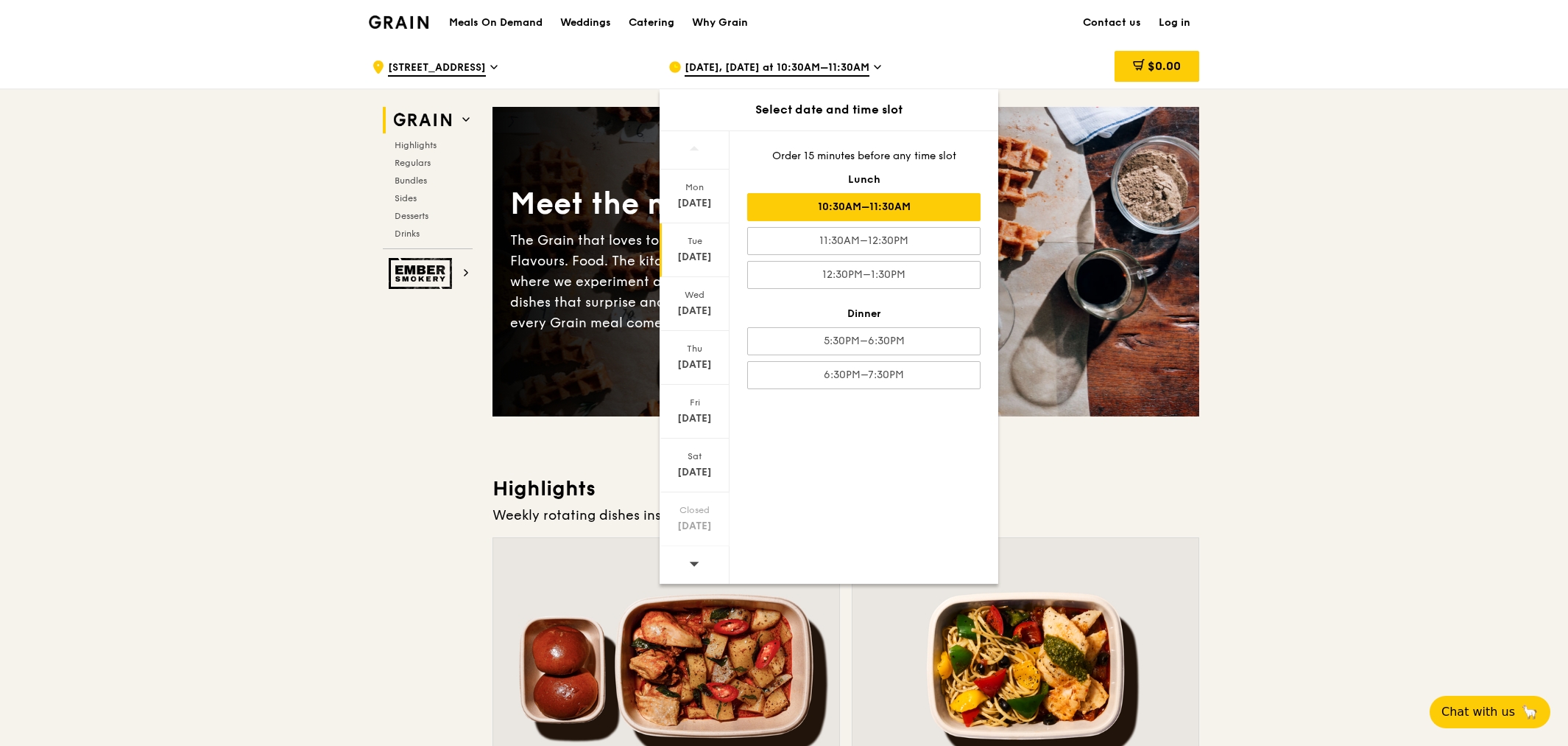
click at [856, 244] on div "11:30AM–12:30PM" at bounding box center [864, 240] width 233 height 28
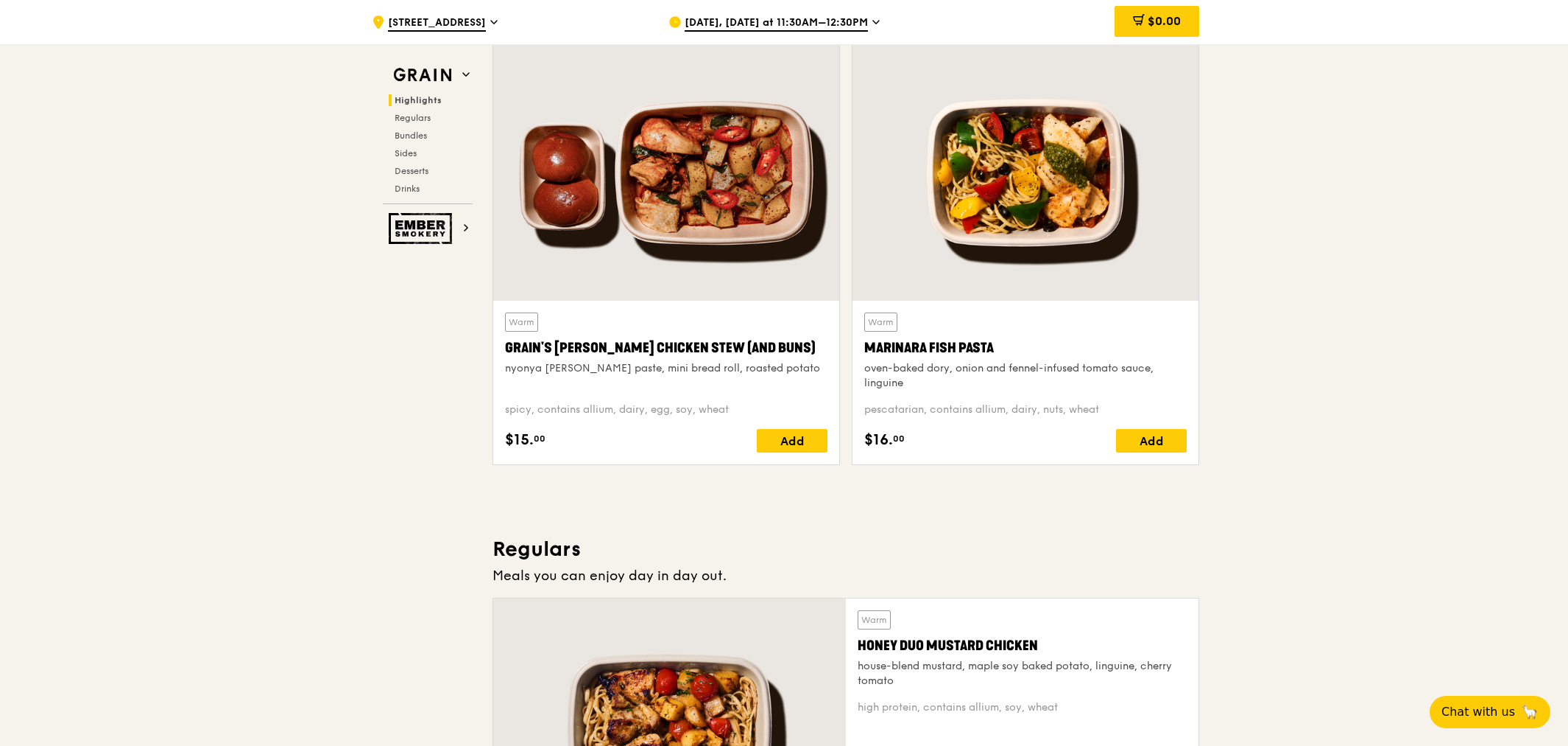
scroll to position [546, 0]
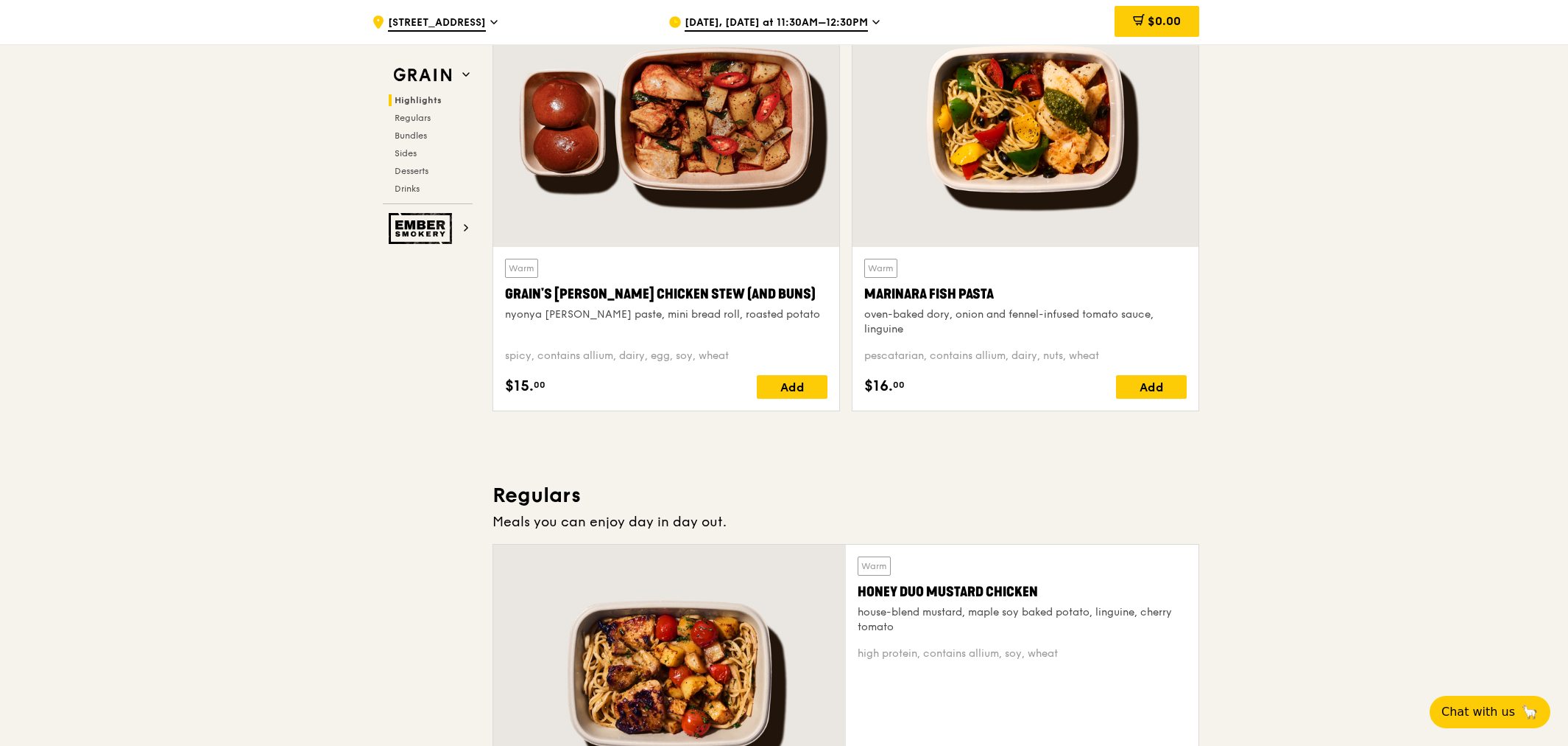
click at [800, 384] on div "Add" at bounding box center [793, 386] width 71 height 24
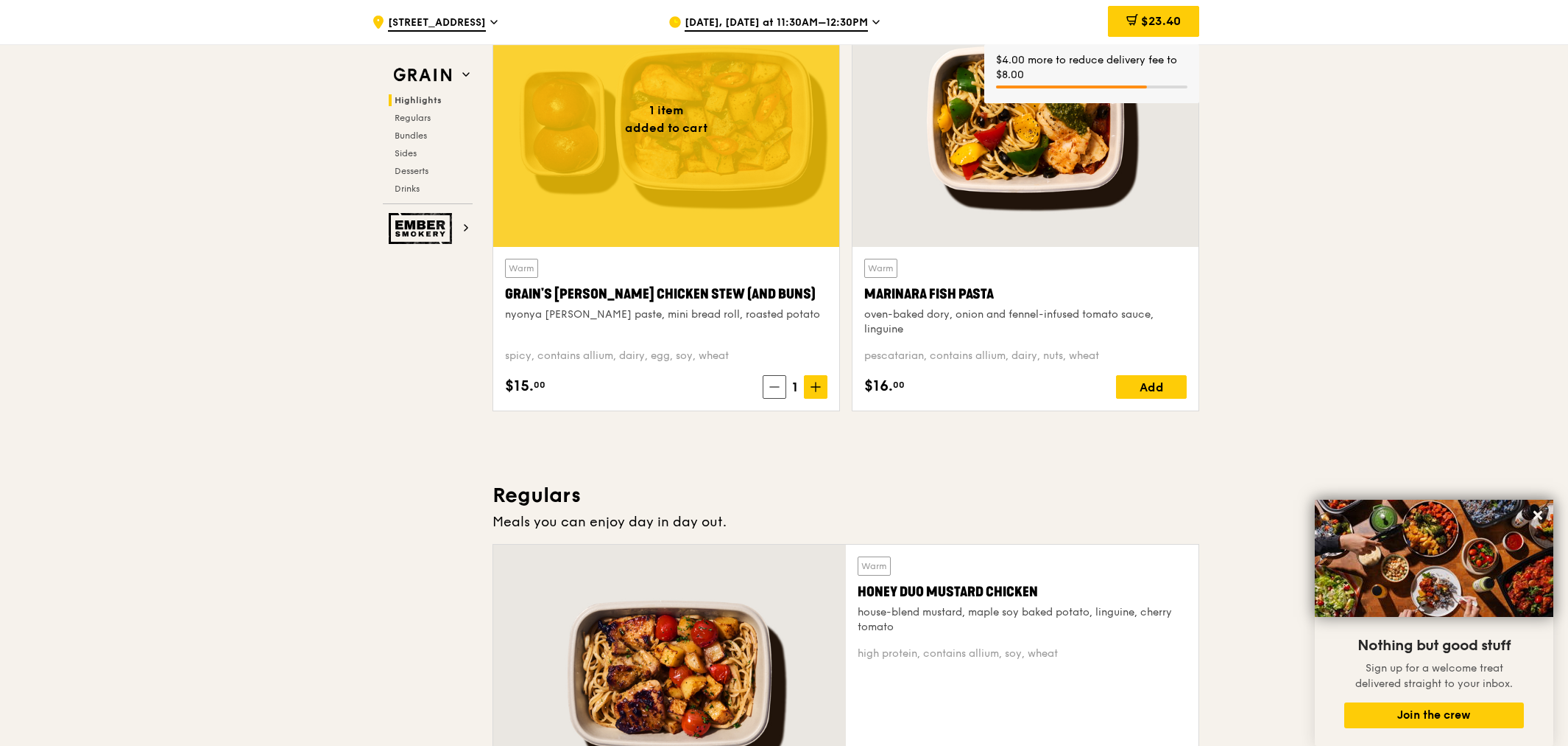
click at [1155, 384] on div "Add" at bounding box center [1152, 386] width 71 height 24
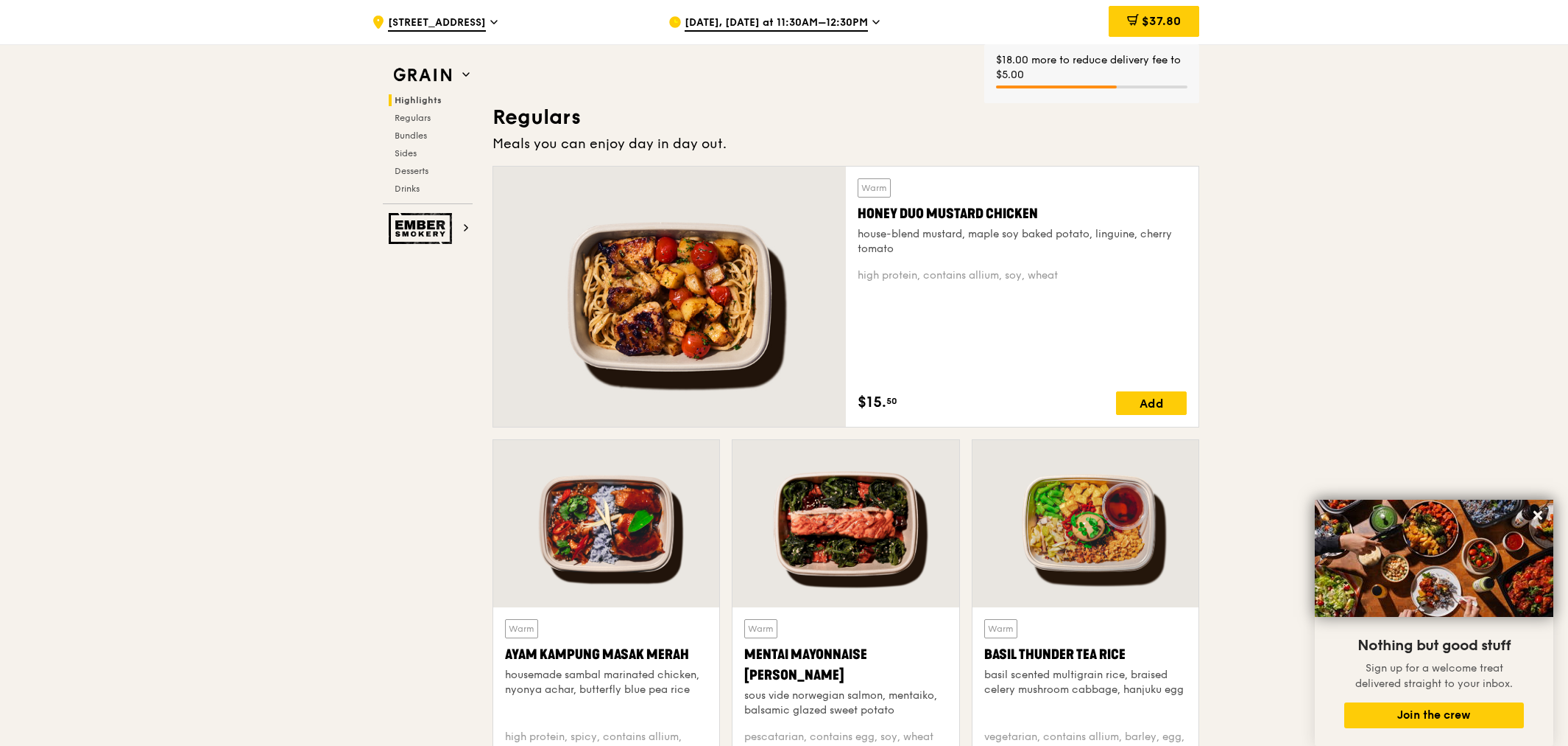
scroll to position [955, 0]
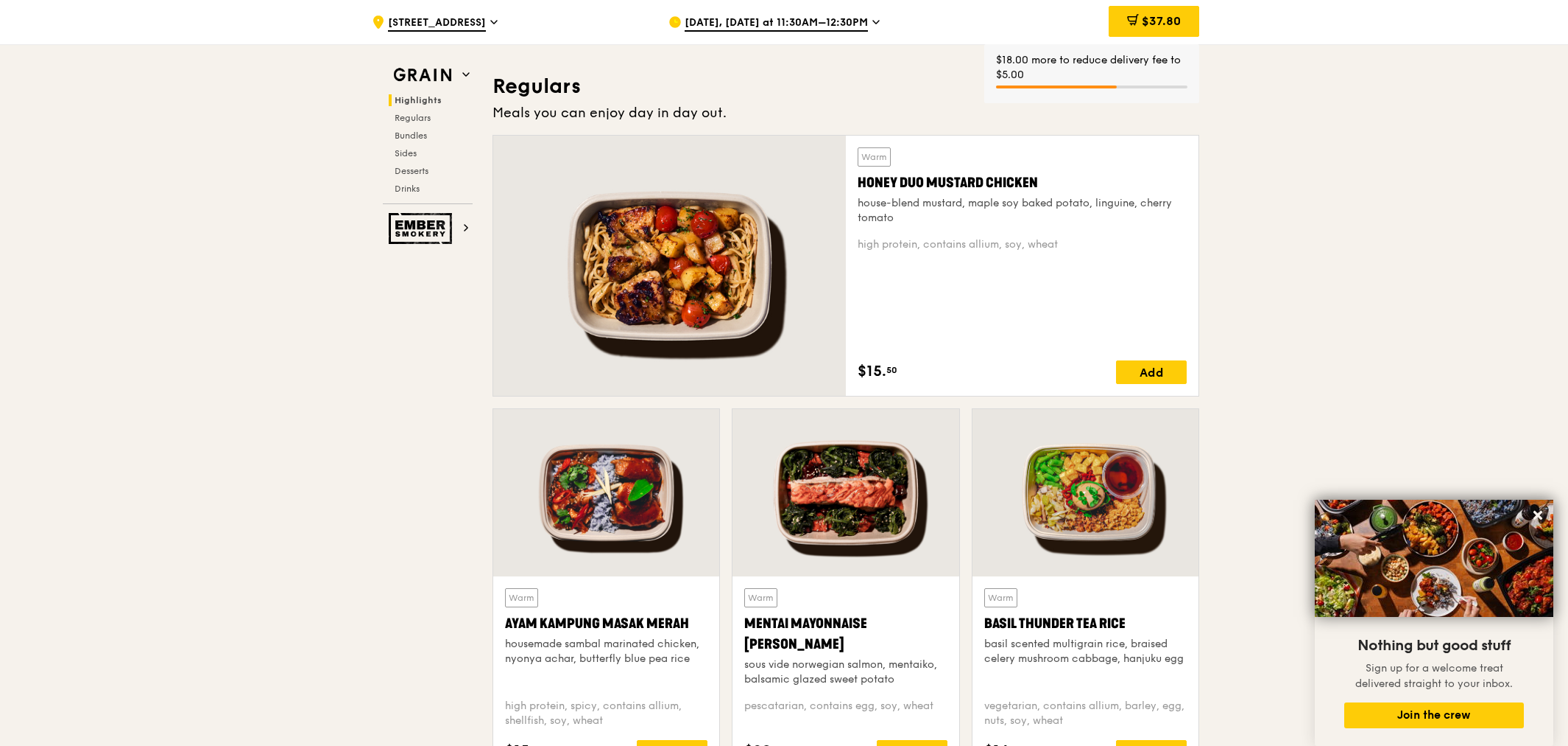
click at [1150, 372] on div "Add" at bounding box center [1152, 372] width 71 height 24
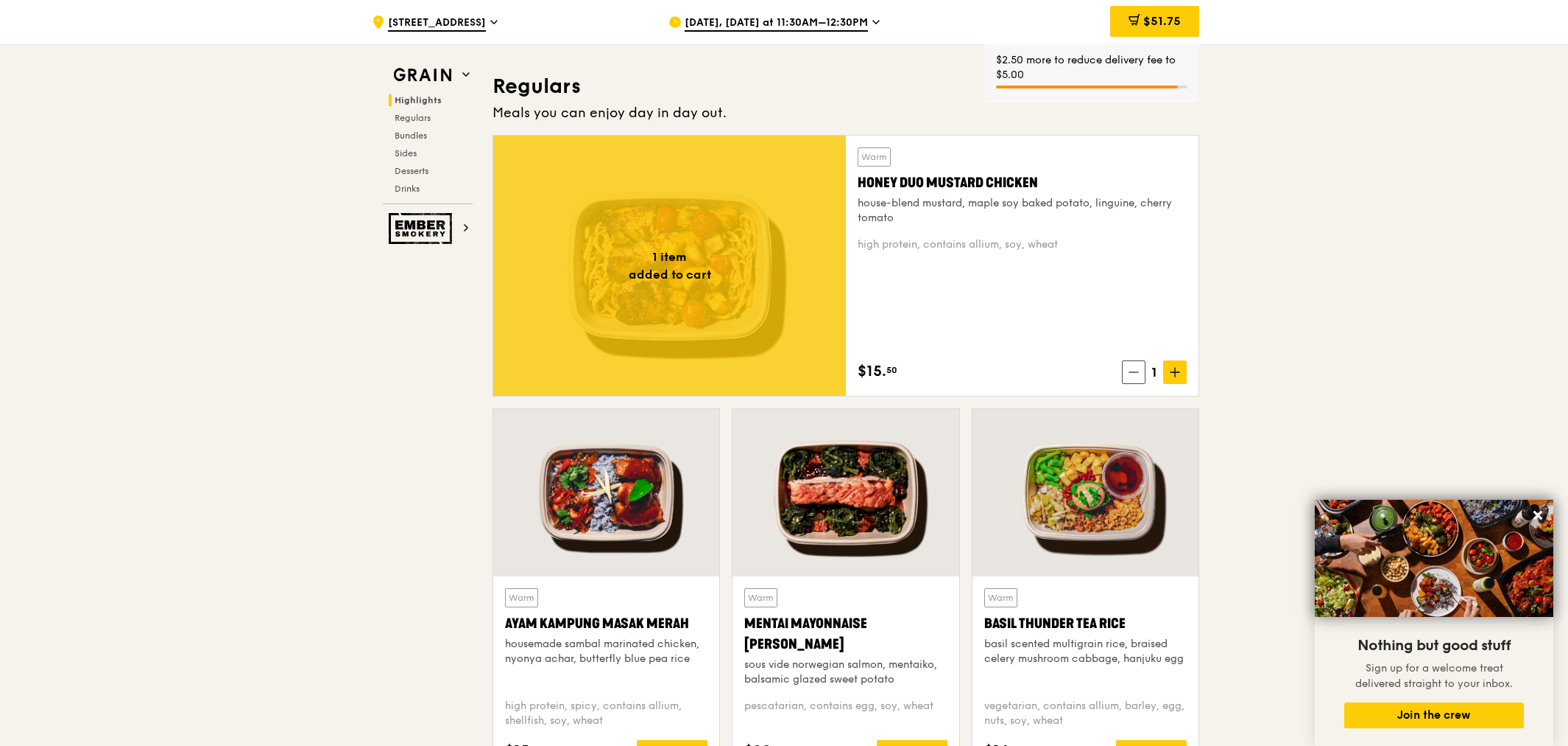
click at [1175, 374] on icon at bounding box center [1175, 371] width 0 height 9
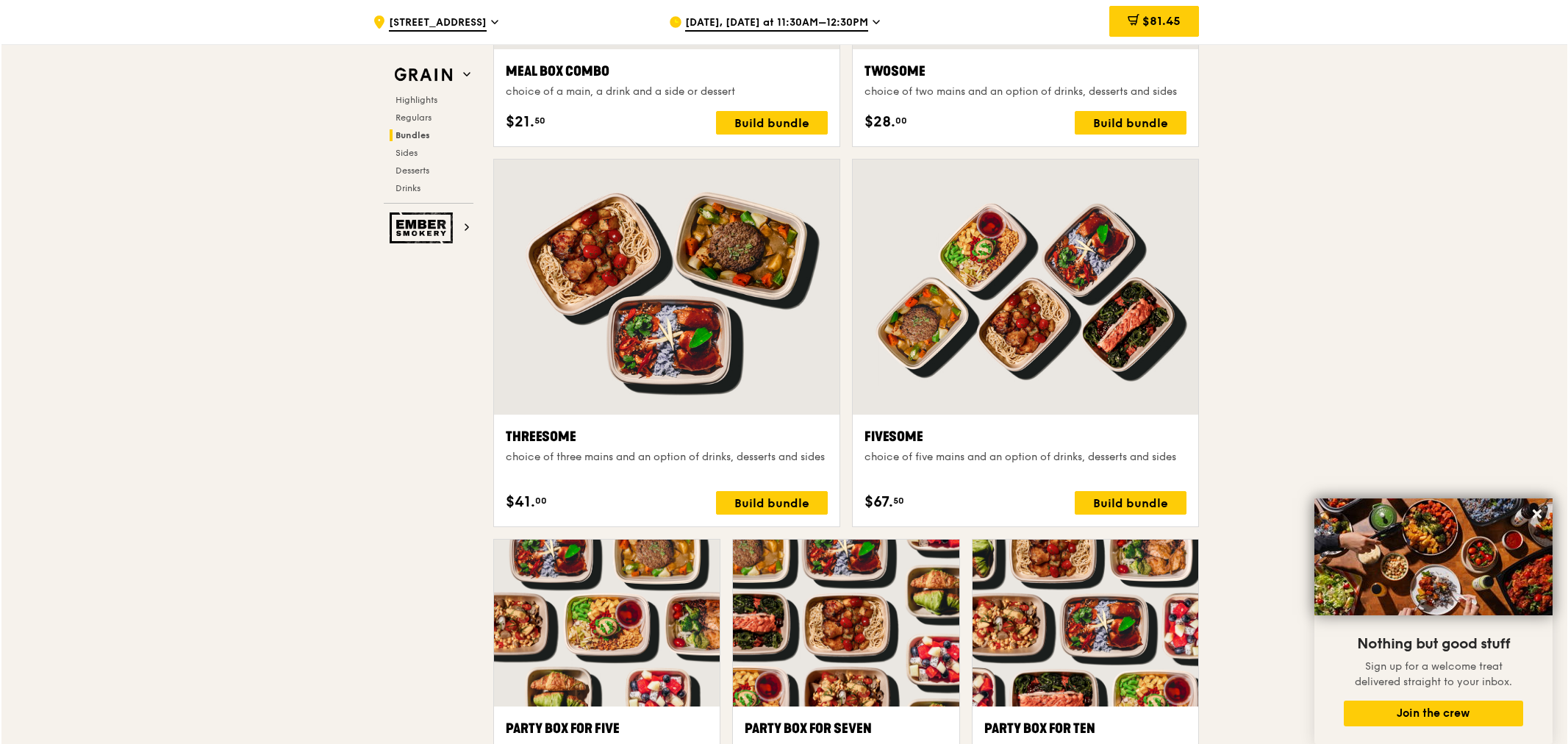
scroll to position [2715, 0]
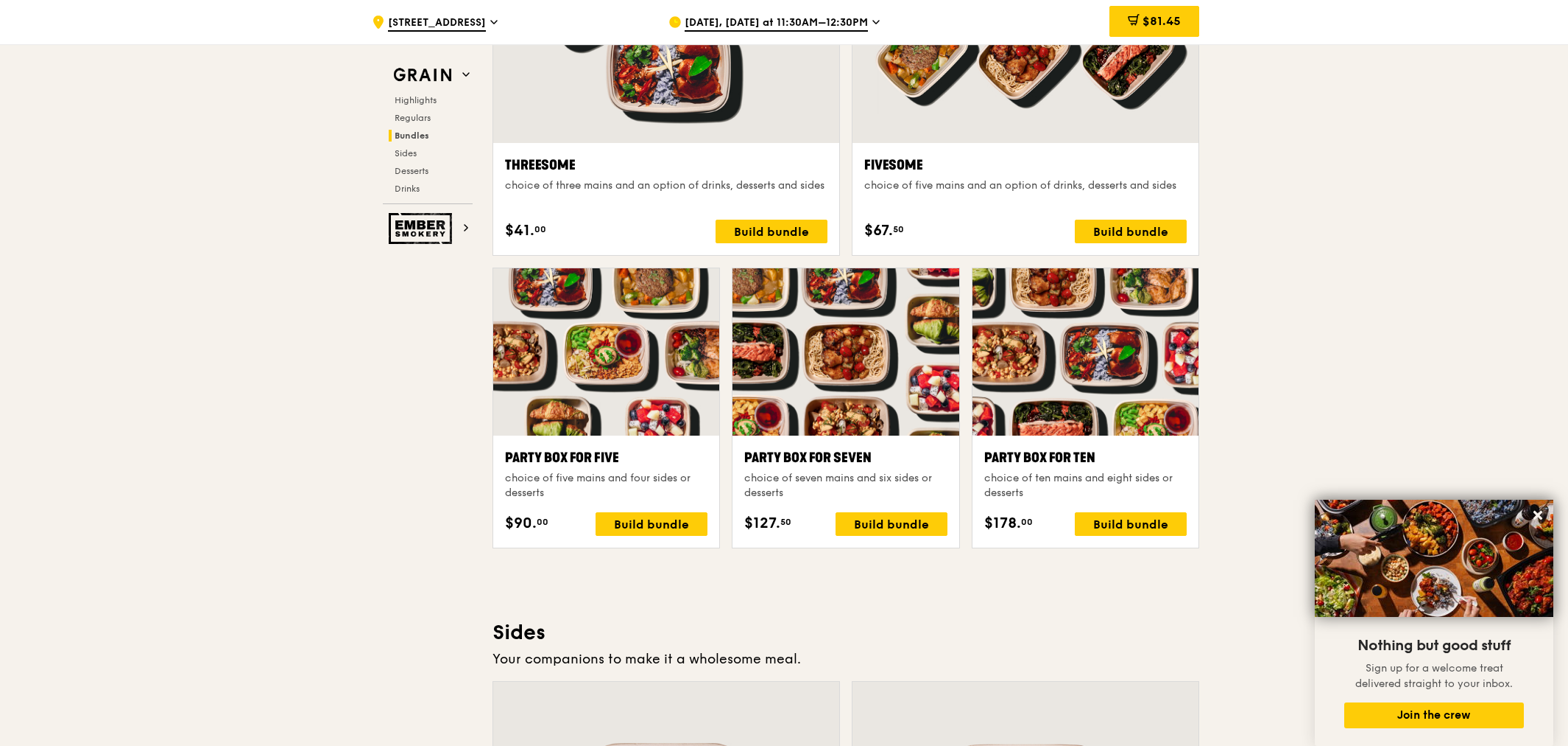
click at [1111, 524] on div "Build bundle" at bounding box center [1131, 524] width 111 height 24
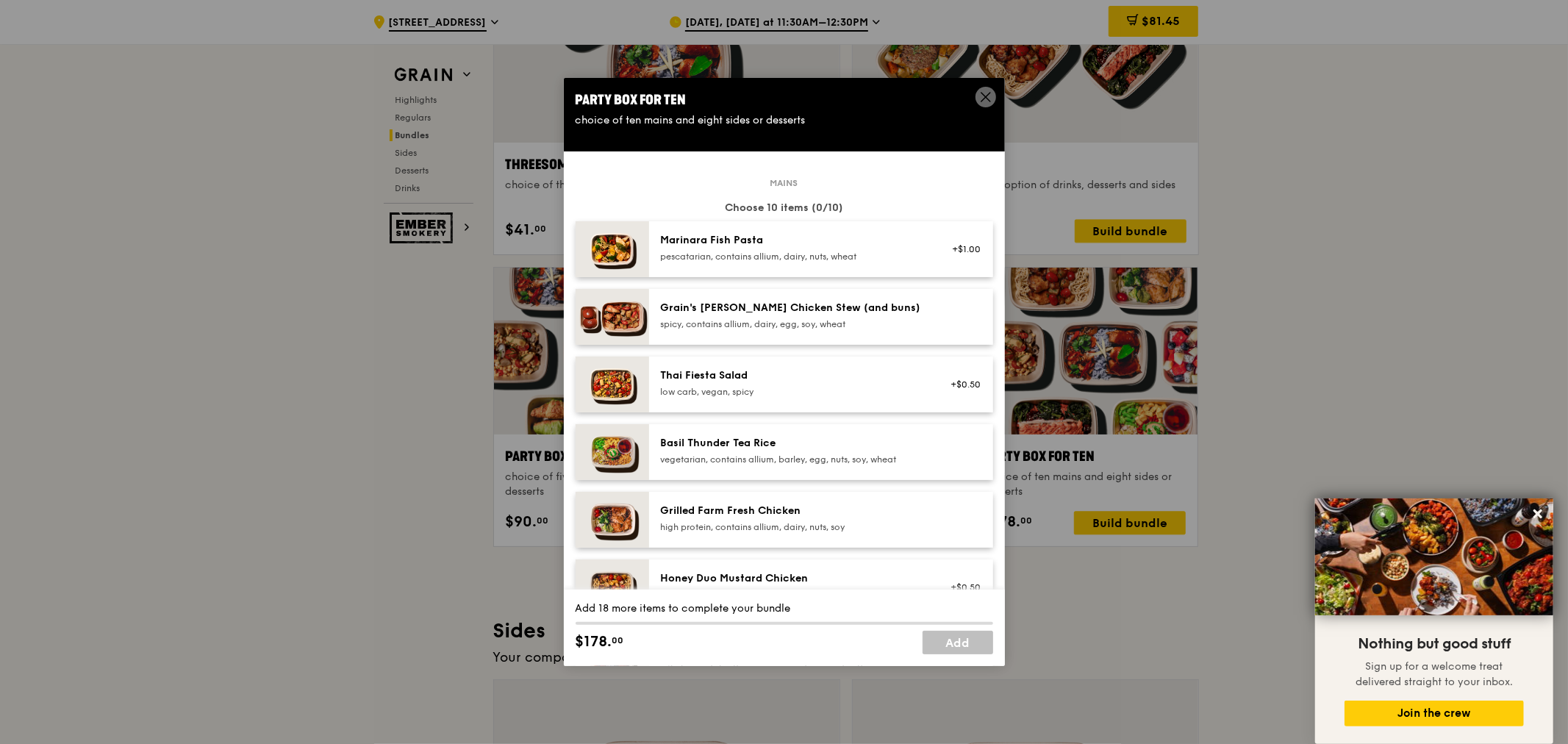
click at [935, 319] on div at bounding box center [961, 316] width 57 height 33
click at [893, 316] on div "Grain's Curry Chicken Stew (and buns) spicy, contains allium, dairy, egg, soy, …" at bounding box center [792, 314] width 264 height 30
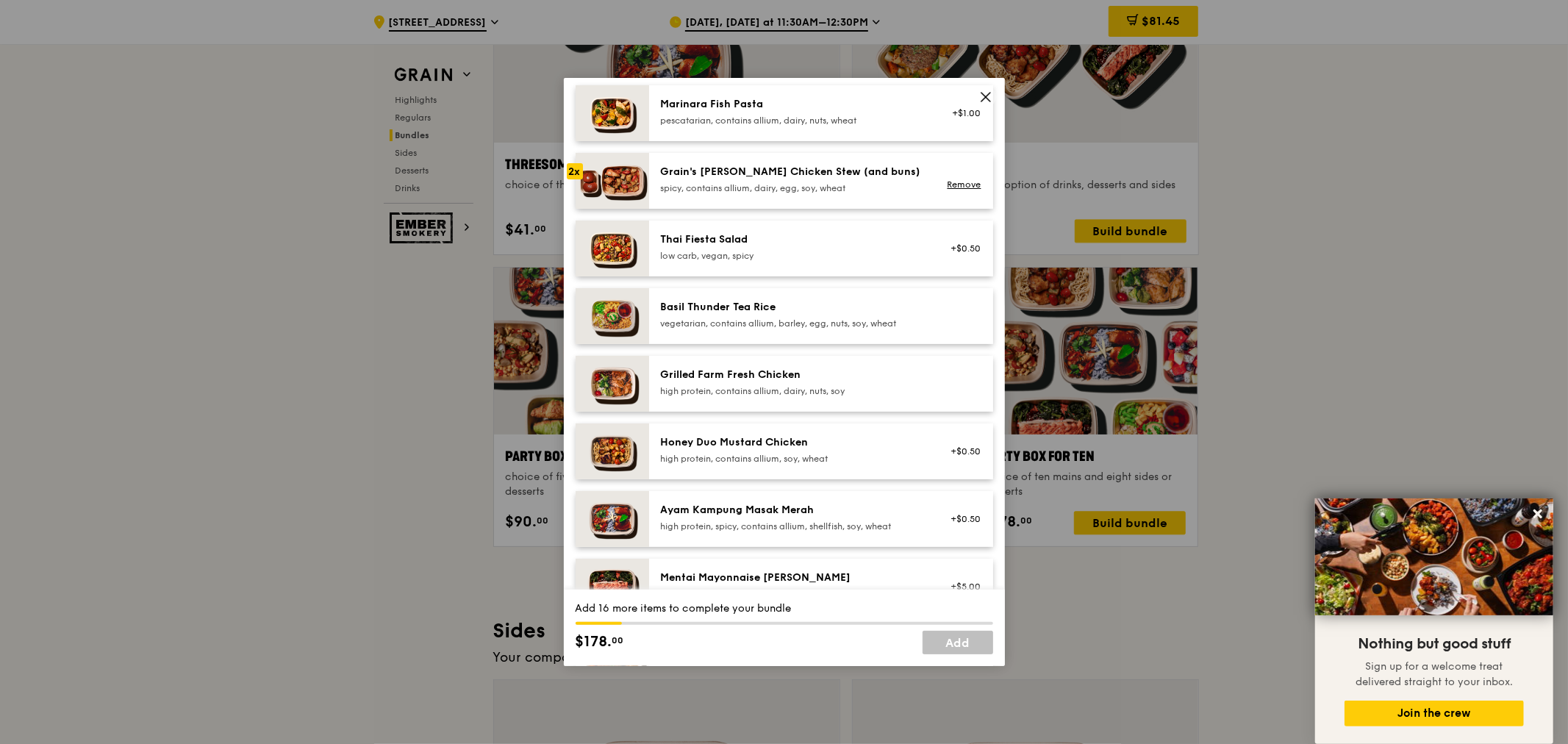
click at [933, 384] on div at bounding box center [961, 384] width 57 height 33
click at [895, 385] on div "high protein, contains allium, dairy, nuts, soy" at bounding box center [792, 391] width 264 height 12
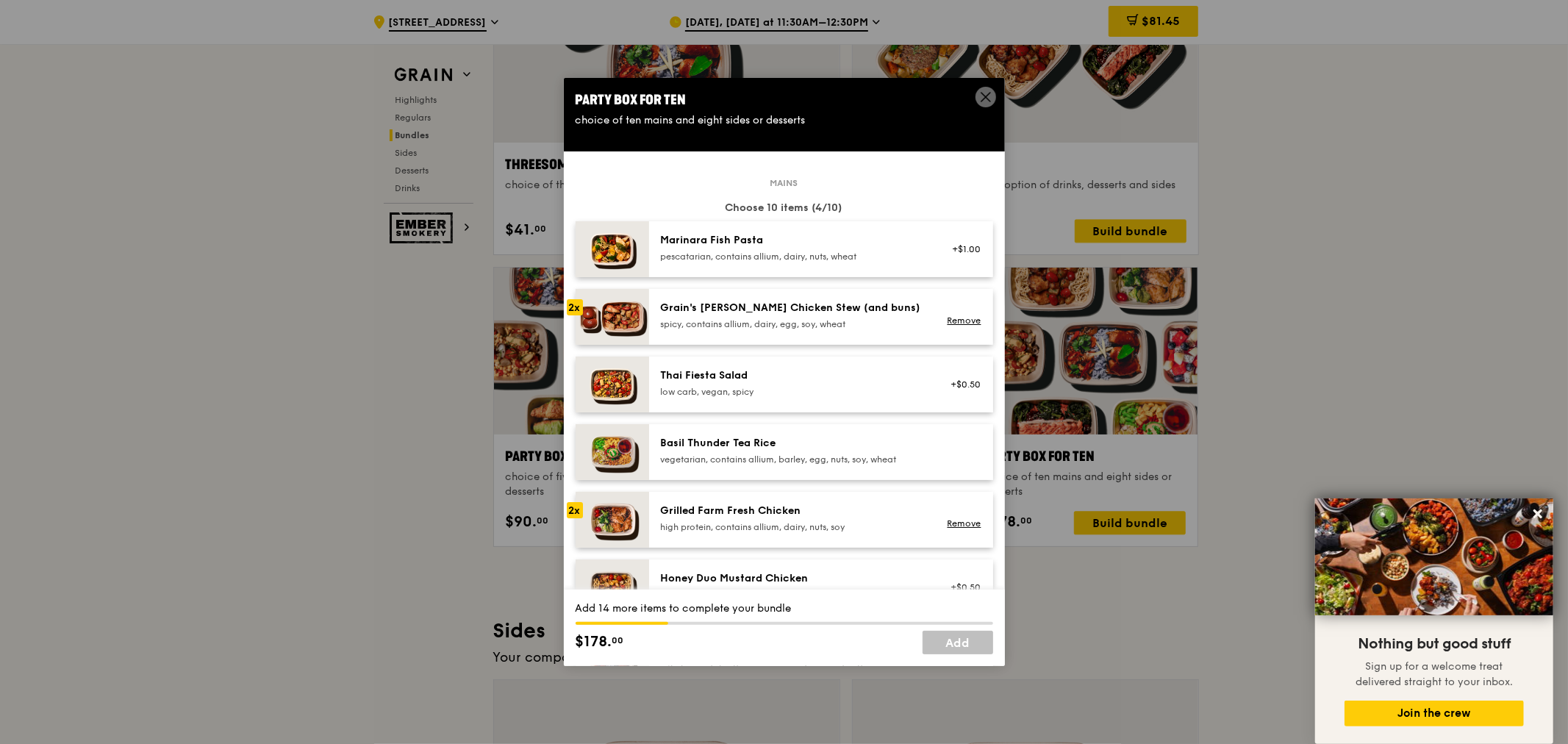
click at [983, 99] on icon at bounding box center [986, 97] width 13 height 13
